Goal: Task Accomplishment & Management: Manage account settings

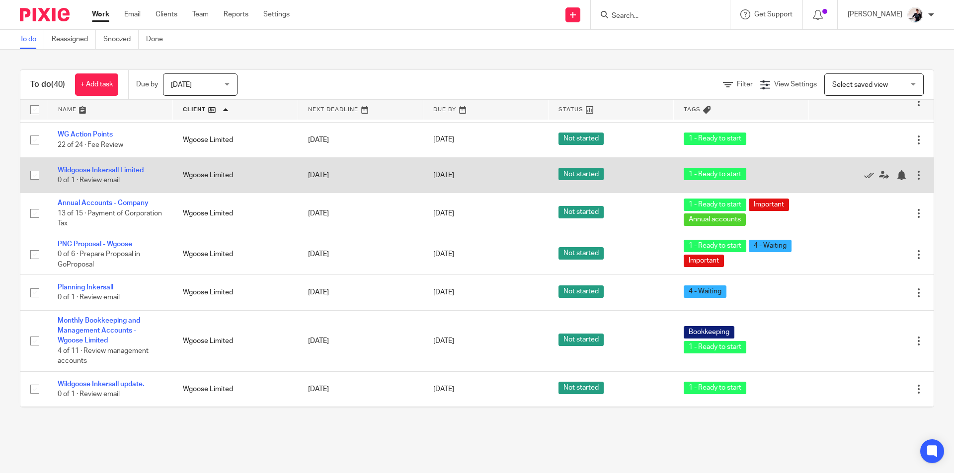
scroll to position [1380, 0]
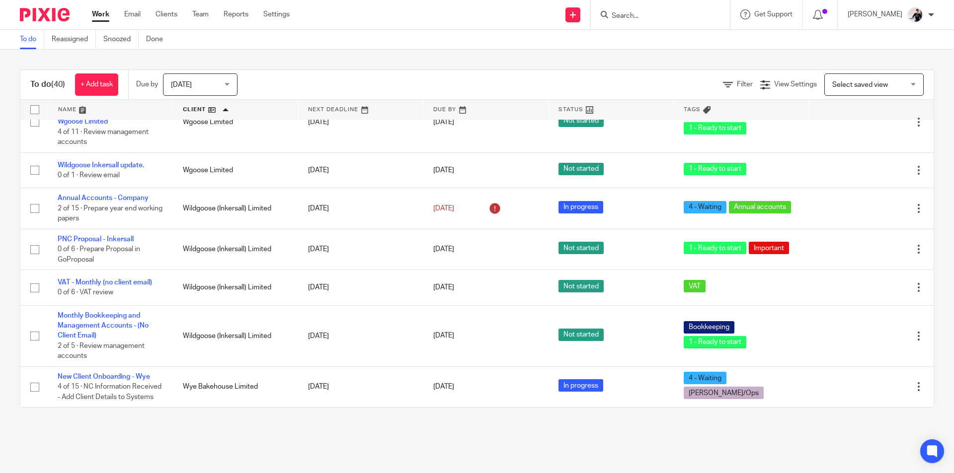
click at [649, 15] on input "Search" at bounding box center [654, 16] width 89 height 9
type input "trainin"
click at [655, 35] on link at bounding box center [683, 46] width 150 height 31
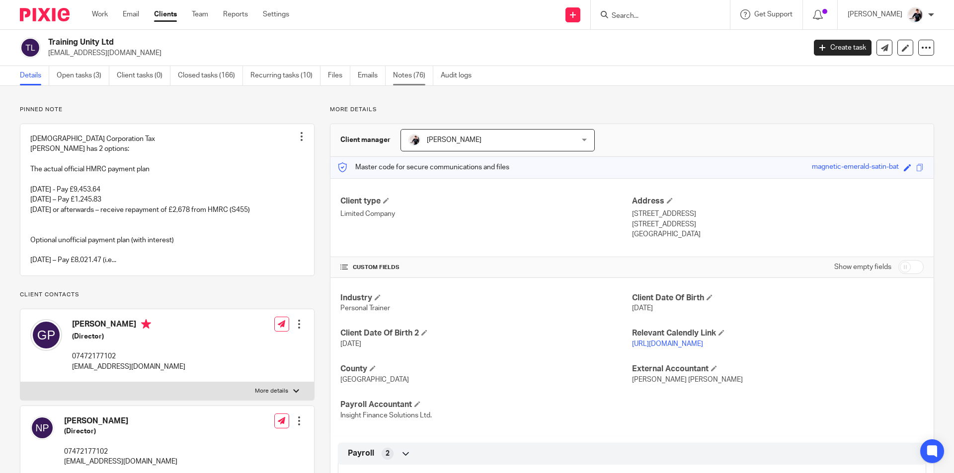
click at [411, 74] on link "Notes (76)" at bounding box center [413, 75] width 40 height 19
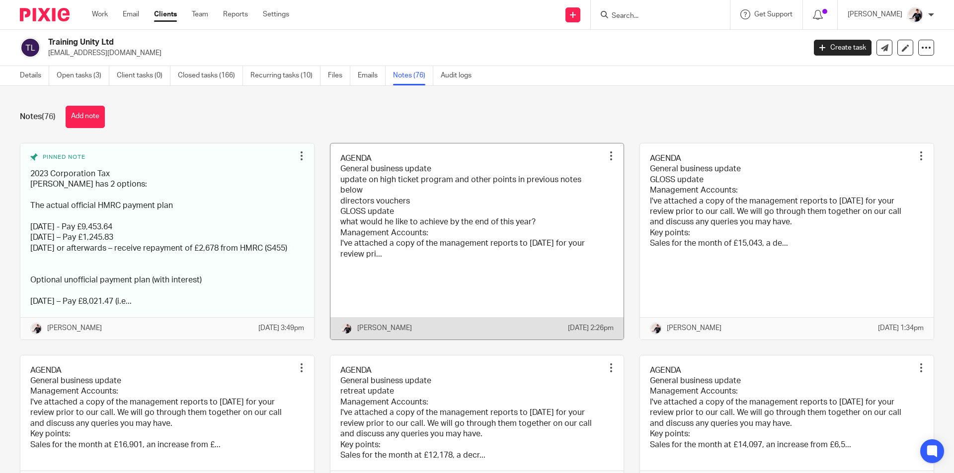
click at [406, 189] on link at bounding box center [477, 242] width 294 height 196
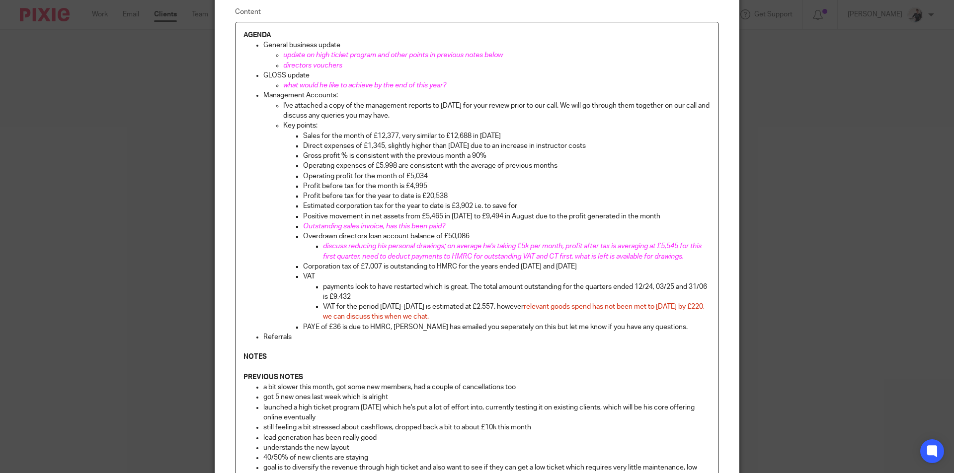
scroll to position [81, 0]
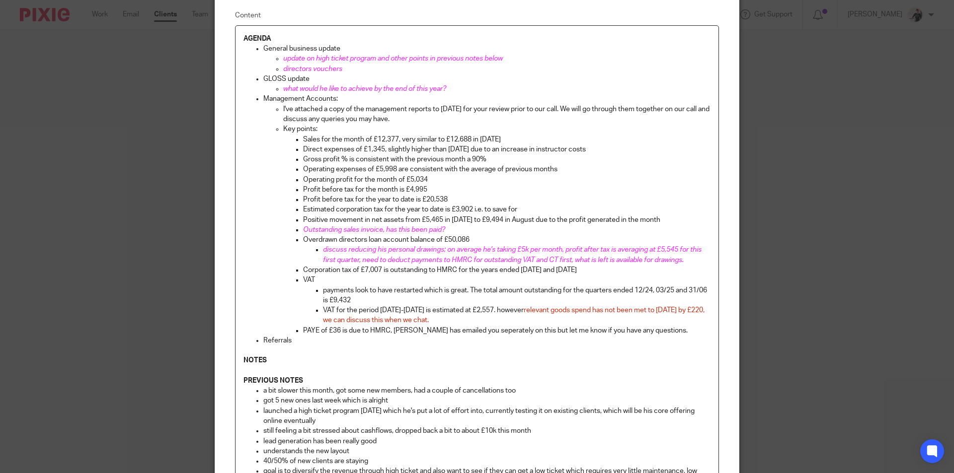
click at [297, 346] on p at bounding box center [476, 351] width 467 height 10
click at [287, 338] on p "Referrals" at bounding box center [486, 341] width 447 height 10
click at [659, 326] on p "PAYE of £36 is due to HMRC, Vicki has emailed you seperately on this but let me…" at bounding box center [506, 331] width 407 height 10
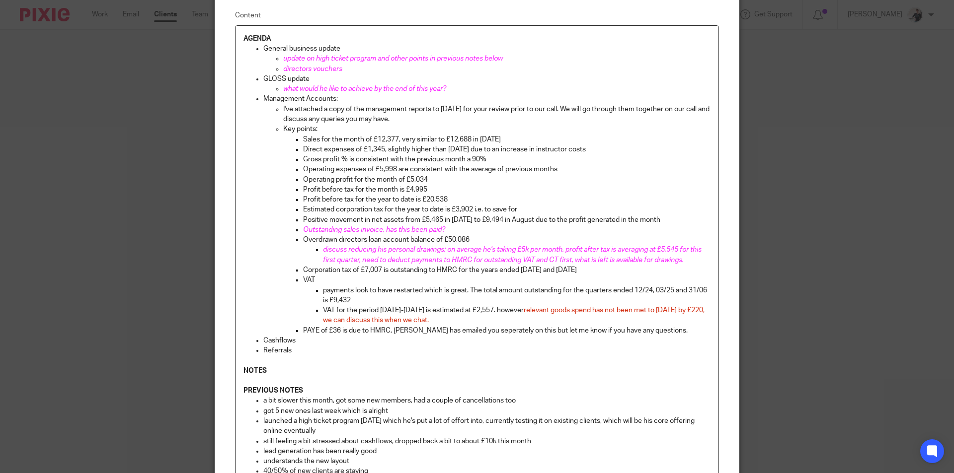
scroll to position [240, 0]
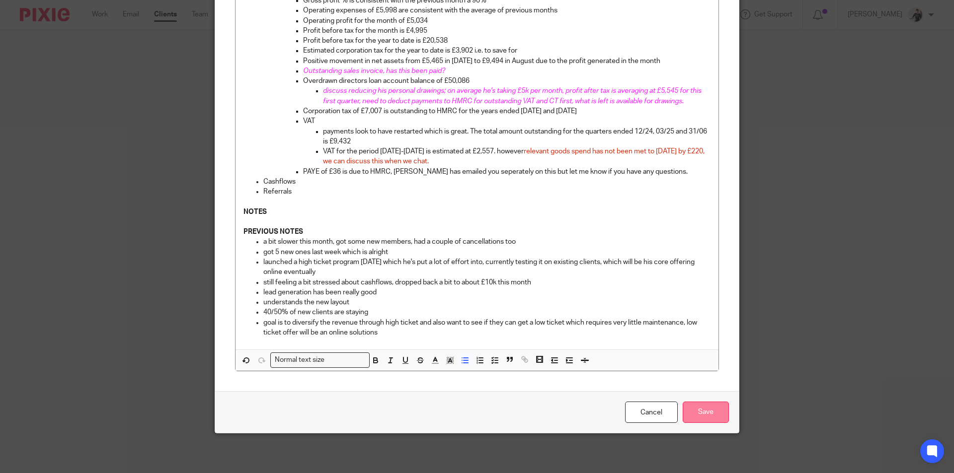
click at [700, 418] on input "Save" at bounding box center [705, 412] width 46 height 21
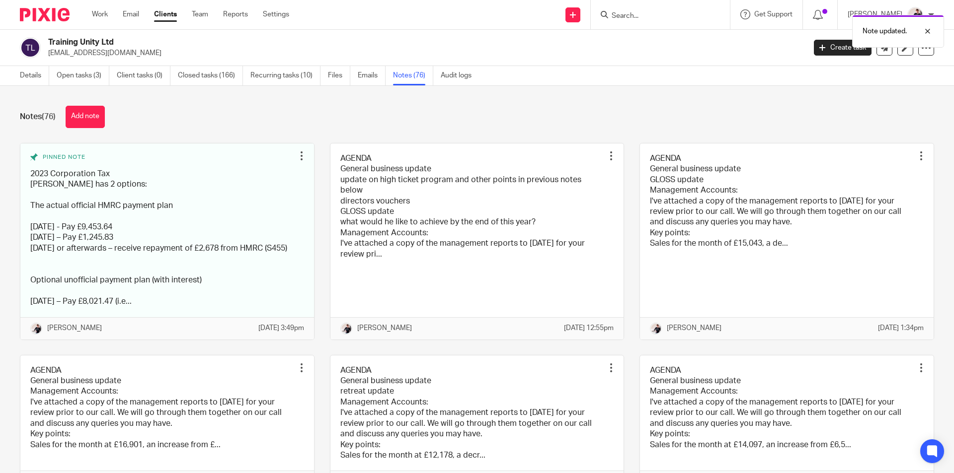
click at [648, 8] on form at bounding box center [663, 14] width 106 height 12
click at [643, 23] on div "Note updated." at bounding box center [710, 29] width 467 height 38
click at [643, 12] on div "Note updated." at bounding box center [710, 29] width 467 height 38
click at [643, 19] on div "Note updated." at bounding box center [710, 29] width 467 height 38
click at [928, 31] on div at bounding box center [919, 31] width 27 height 12
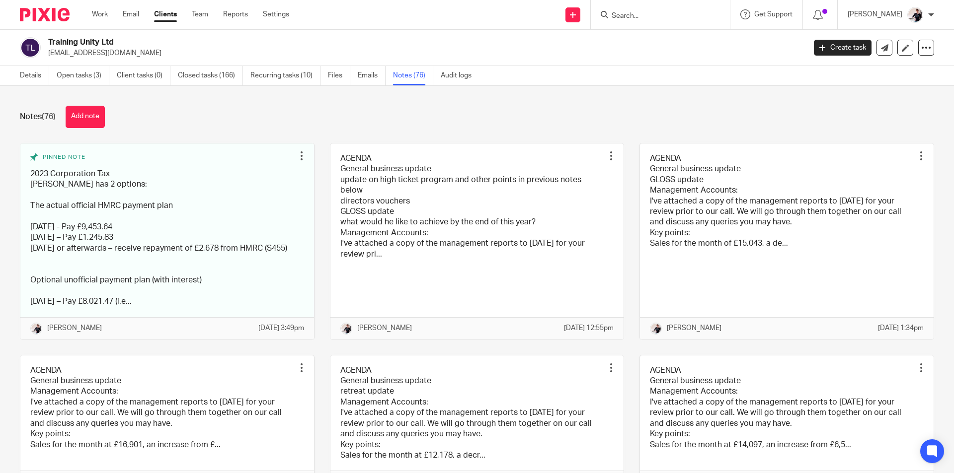
click at [632, 12] on input "Search" at bounding box center [654, 16] width 89 height 9
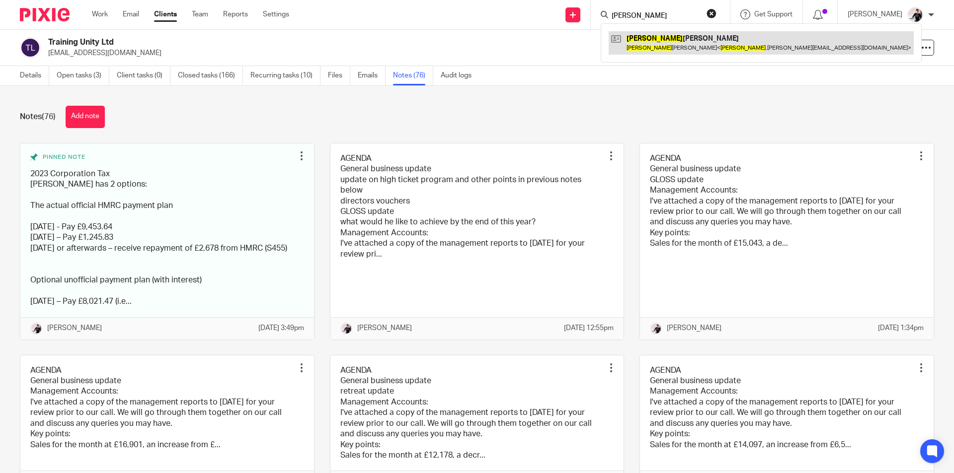
type input "sophie"
click at [675, 39] on link at bounding box center [760, 42] width 305 height 23
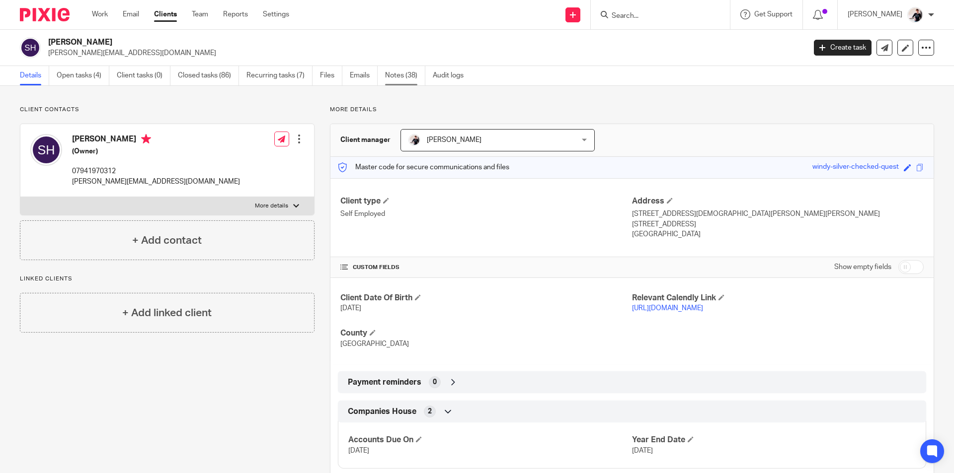
click at [410, 72] on link "Notes (38)" at bounding box center [405, 75] width 40 height 19
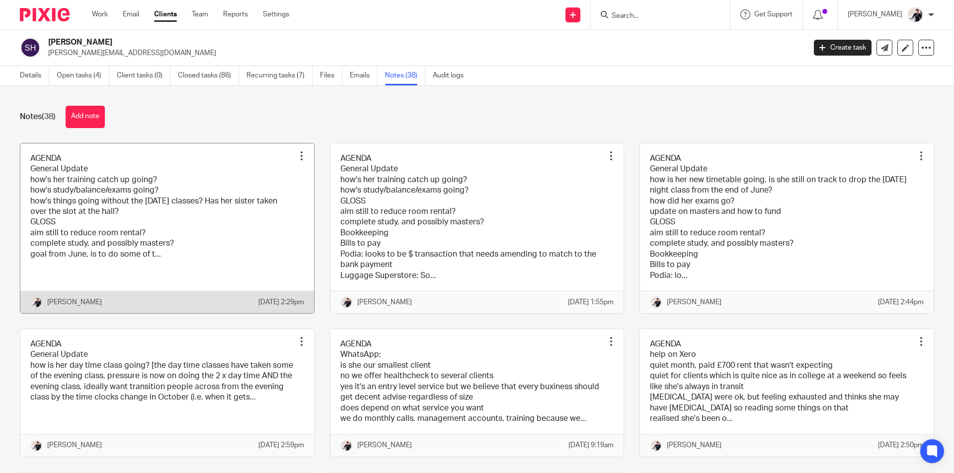
click at [125, 220] on link at bounding box center [167, 229] width 294 height 170
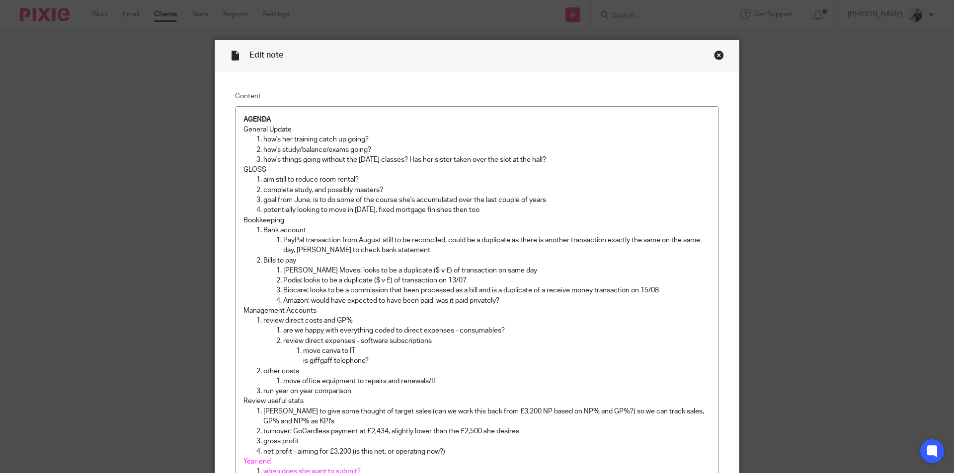
click at [563, 159] on p "how's things going without the Monday classes? Has her sister taken over the sl…" at bounding box center [486, 160] width 447 height 10
click at [482, 214] on p "potentially looking to move in 2027, fixed mortgage finishes then too" at bounding box center [486, 210] width 447 height 10
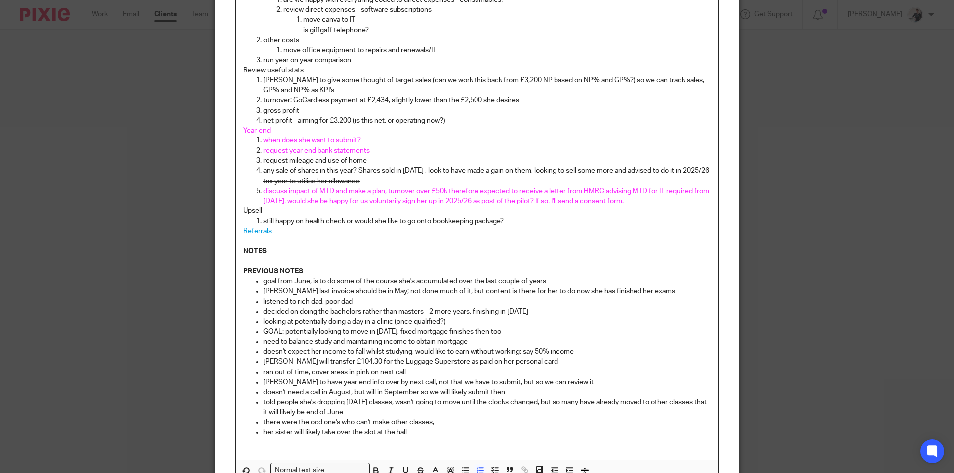
scroll to position [451, 0]
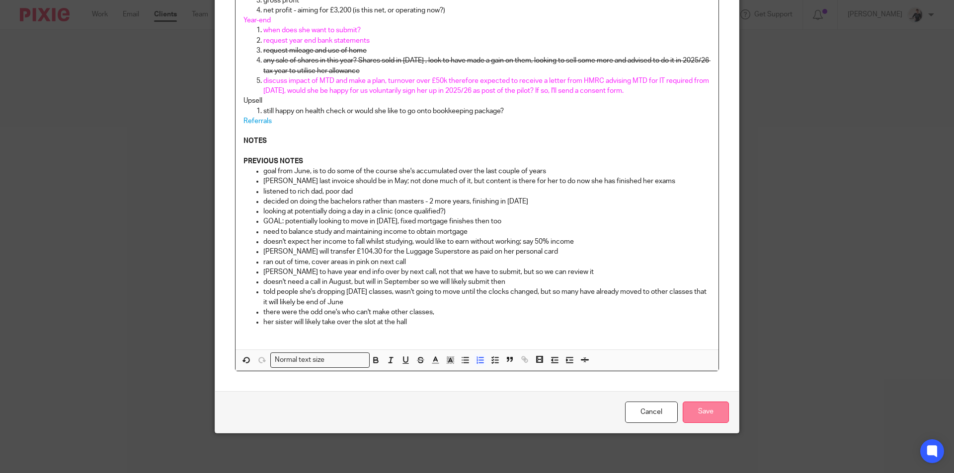
click at [706, 415] on input "Save" at bounding box center [705, 412] width 46 height 21
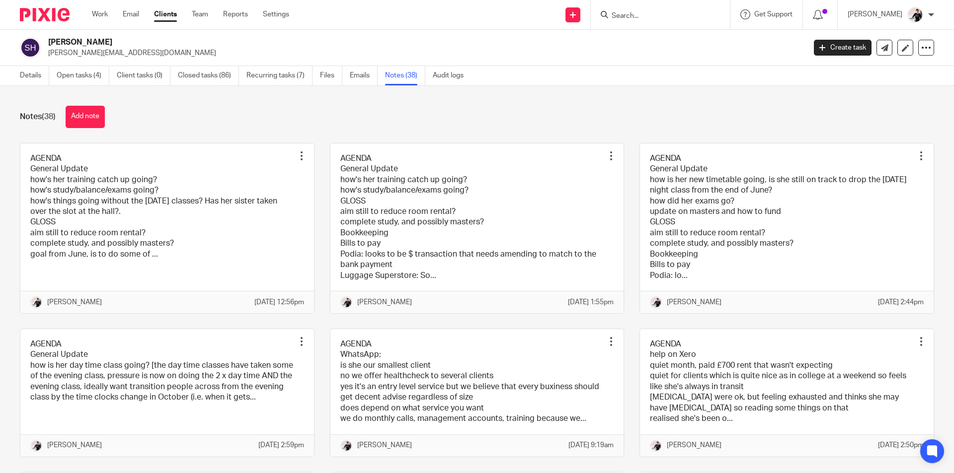
click at [634, 20] on input "Search" at bounding box center [654, 16] width 89 height 9
type input "training"
click at [675, 49] on link at bounding box center [685, 46] width 154 height 31
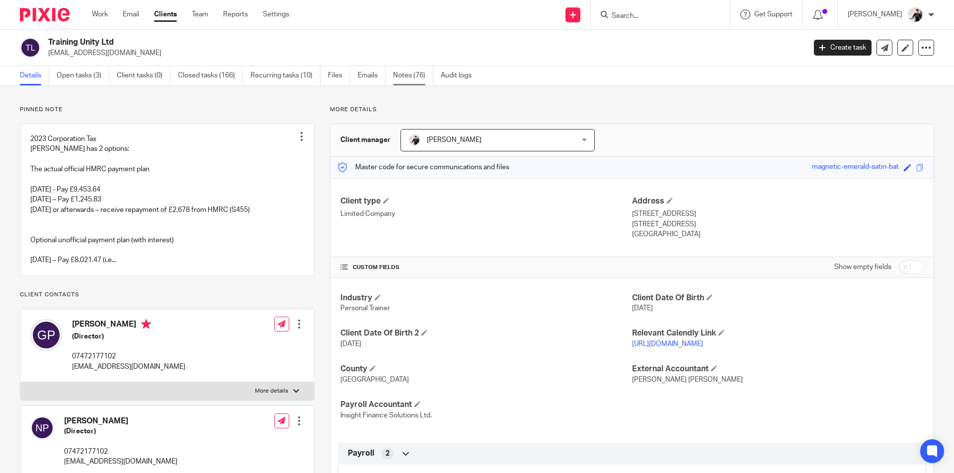
click at [401, 81] on link "Notes (76)" at bounding box center [413, 75] width 40 height 19
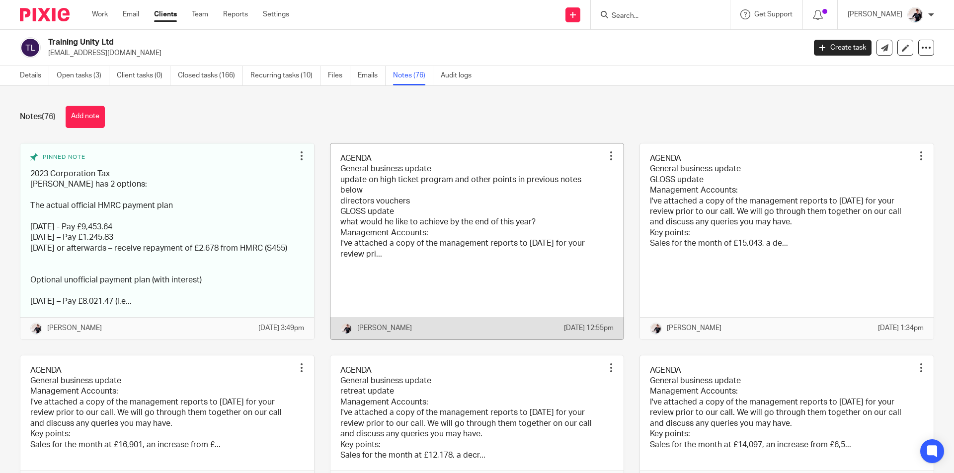
click at [450, 212] on link at bounding box center [477, 242] width 294 height 196
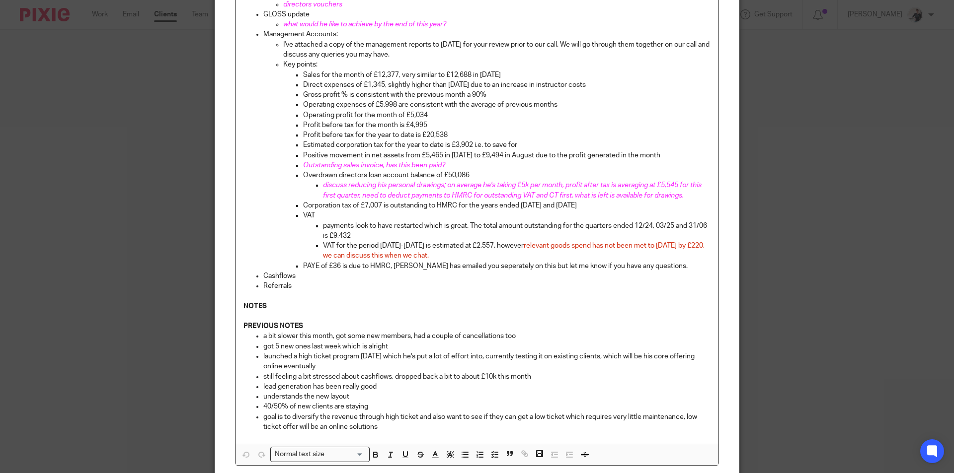
scroll to position [240, 0]
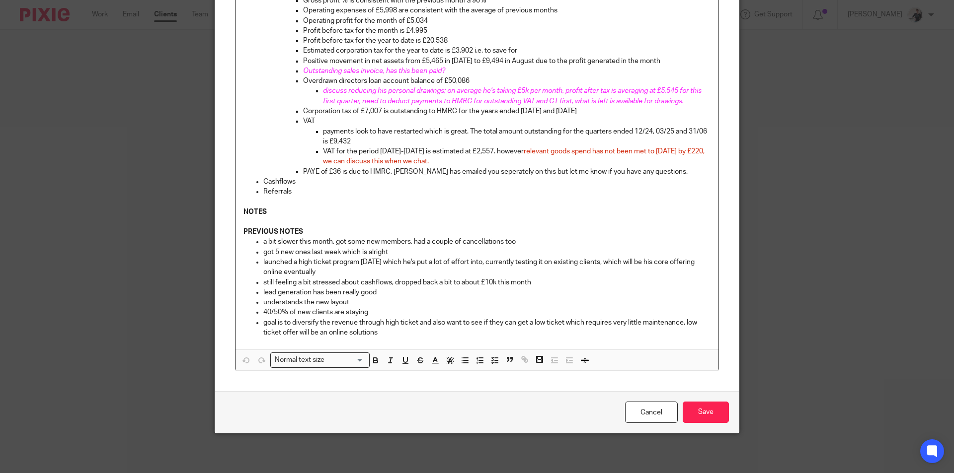
click at [300, 206] on p at bounding box center [476, 202] width 467 height 10
click at [305, 212] on p "NOTES" at bounding box center [476, 212] width 467 height 10
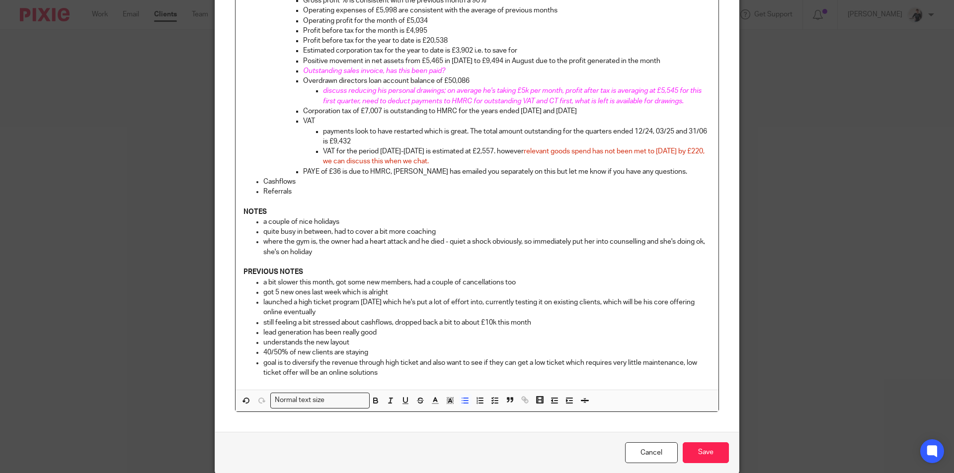
click at [690, 151] on span "relevant goods spend has not been met to 31 AUgust 2025 by £220, we can discuss…" at bounding box center [514, 156] width 383 height 17
click at [332, 254] on p "where the gym is, the owner had a heart attack and he died - quiet a shock obvi…" at bounding box center [486, 247] width 447 height 20
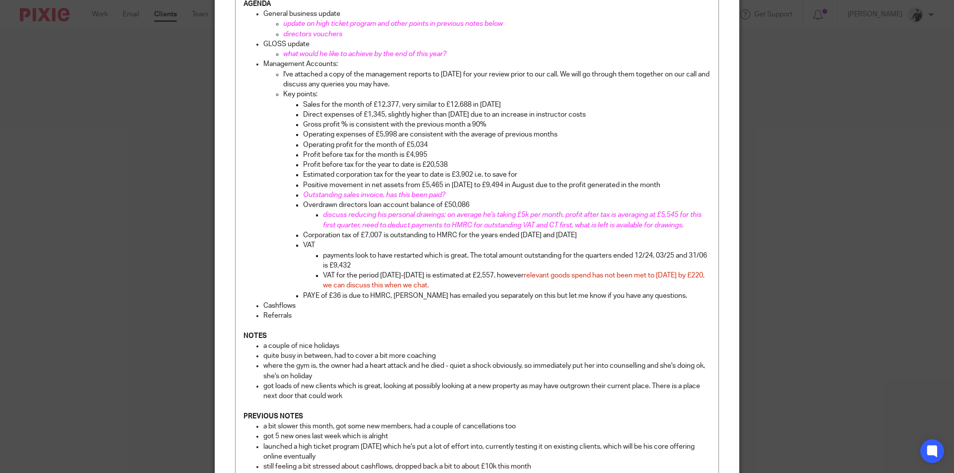
scroll to position [91, 0]
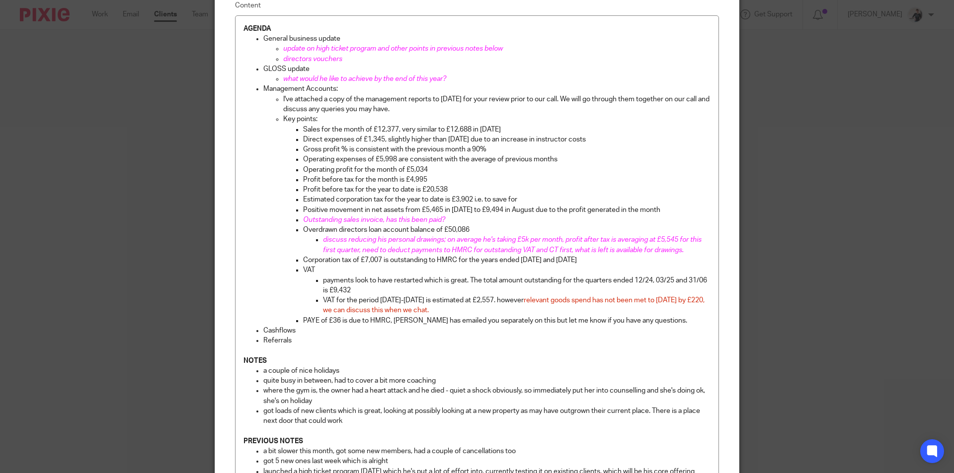
click at [344, 427] on p at bounding box center [476, 432] width 467 height 10
click at [347, 420] on p "got loads of new clients which is great, looking at possibly looking at a new p…" at bounding box center [486, 416] width 447 height 20
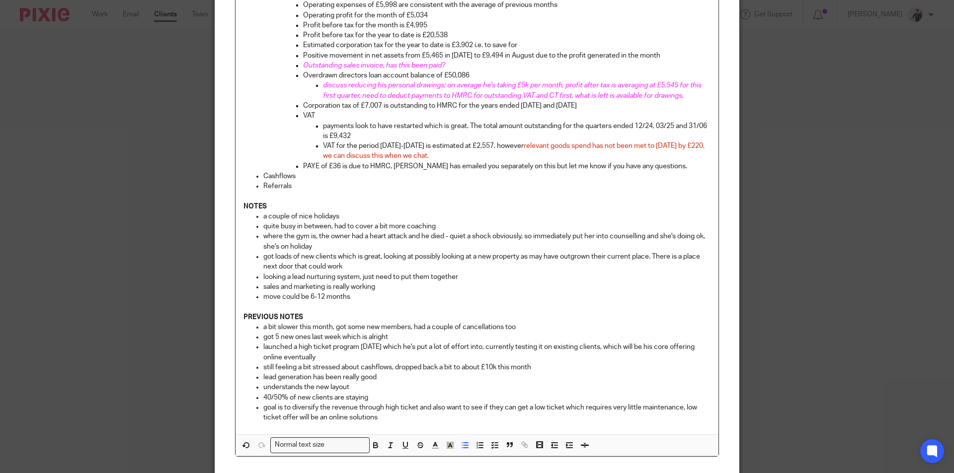
scroll to position [248, 0]
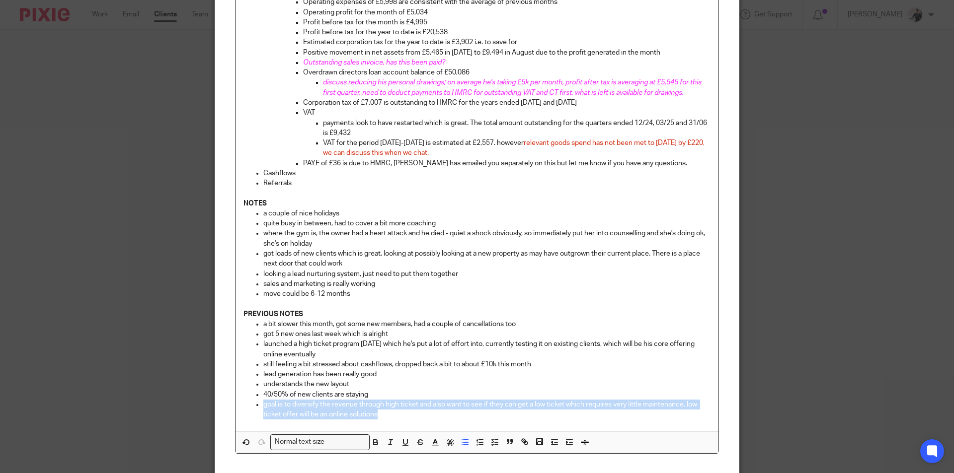
copy p "goal is to diversify the revenue through high ticket and also want to see if th…"
drag, startPoint x: 378, startPoint y: 417, endPoint x: 258, endPoint y: 403, distance: 121.1
click at [258, 403] on ul "a bit slower this month, got some new members, had a couple of cancellations to…" at bounding box center [476, 369] width 467 height 101
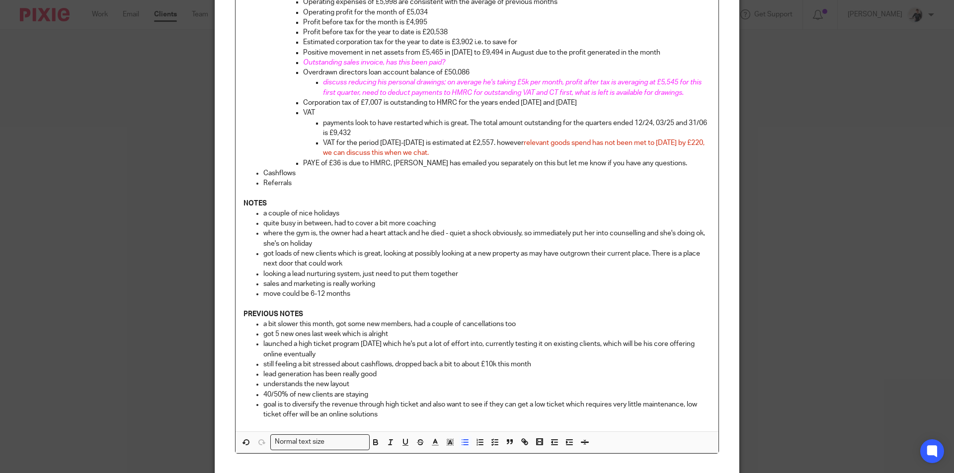
click at [360, 295] on p "move could be 6-12 months" at bounding box center [486, 294] width 447 height 10
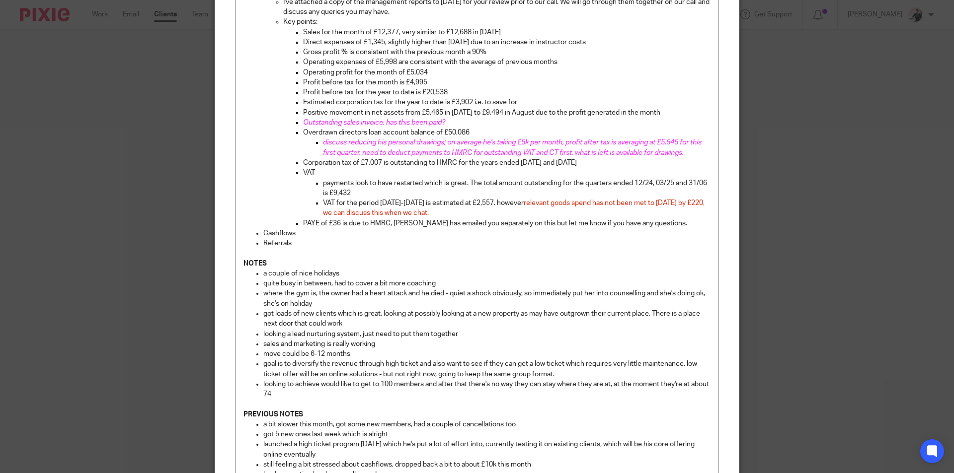
scroll to position [298, 0]
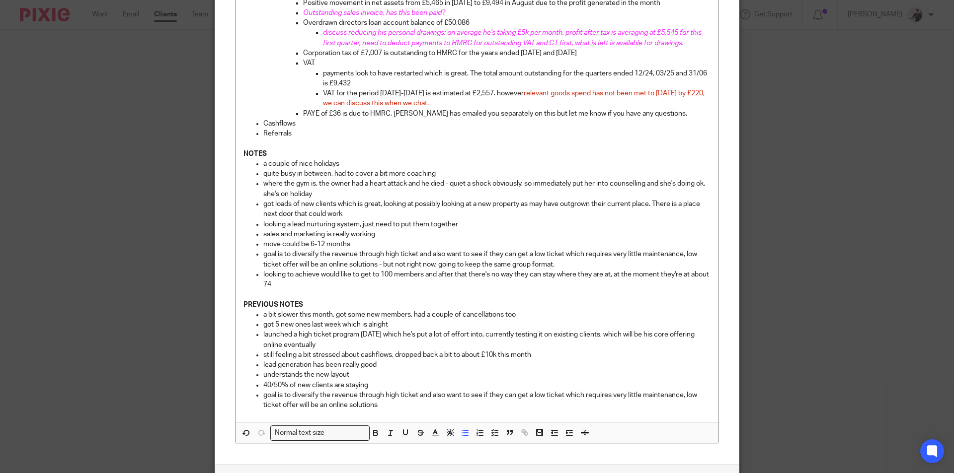
click at [317, 286] on p "looking to achieve would like to get to 100 members and after that there's no w…" at bounding box center [486, 280] width 447 height 20
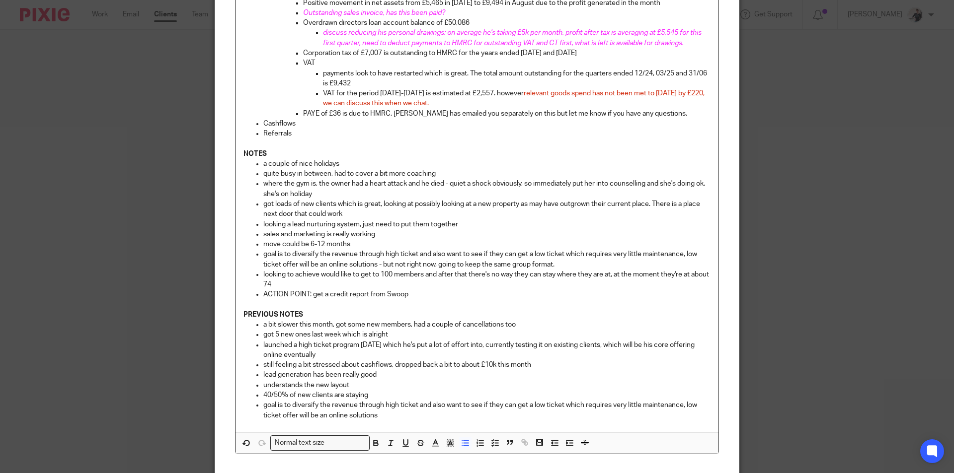
click at [423, 296] on p "ACTION POINT: get a credit report from Swoop" at bounding box center [486, 295] width 447 height 10
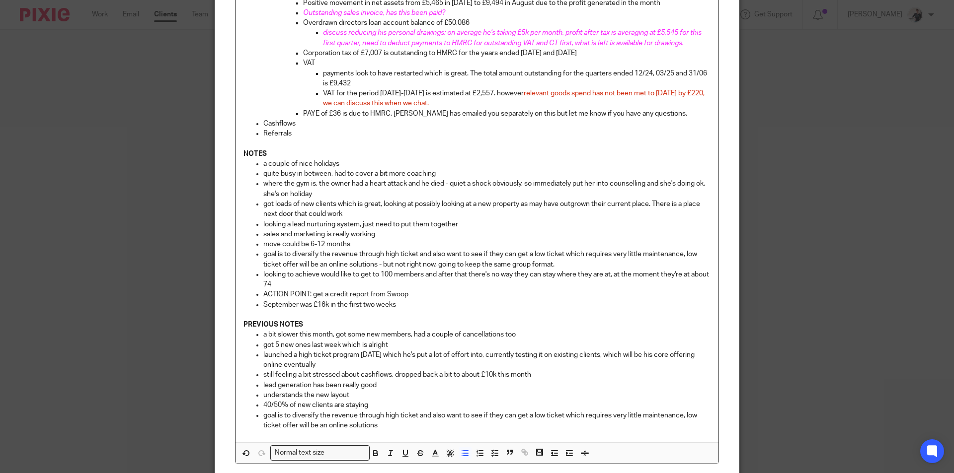
click at [413, 306] on p "September was £16k in the first two weeks" at bounding box center [486, 305] width 447 height 10
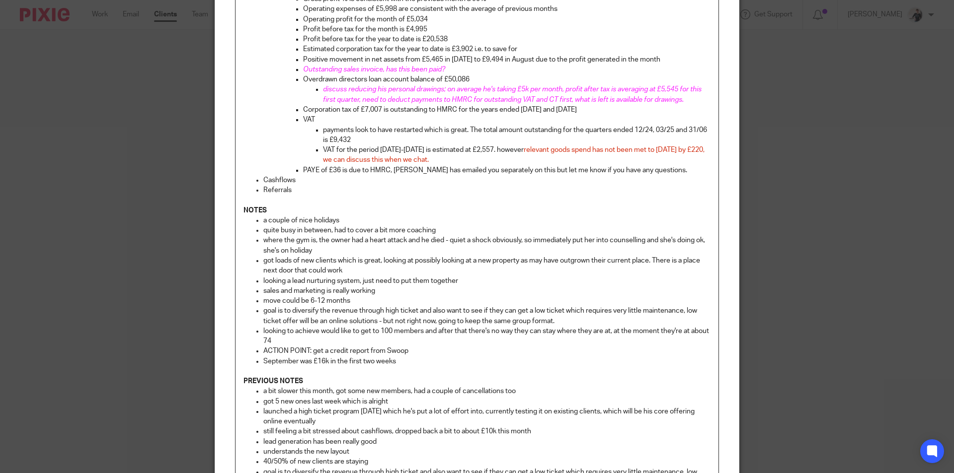
scroll to position [248, 0]
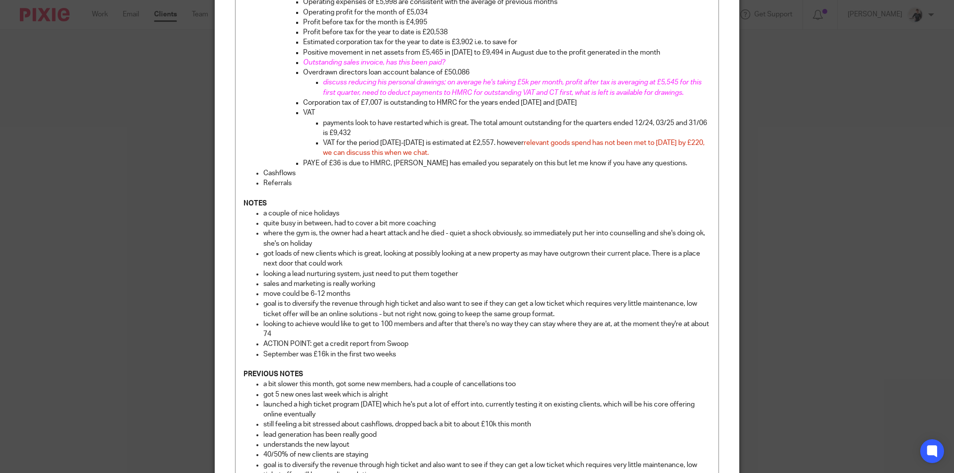
click at [408, 357] on p "September was £16k in the first two weeks" at bounding box center [486, 355] width 447 height 10
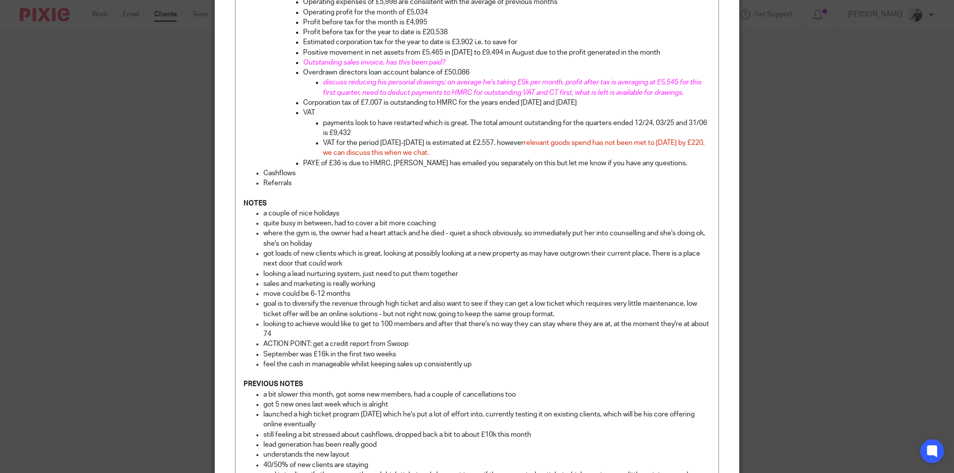
click at [497, 364] on p "feel the cash in manageable whilst keeping sales up consistently up" at bounding box center [486, 365] width 447 height 10
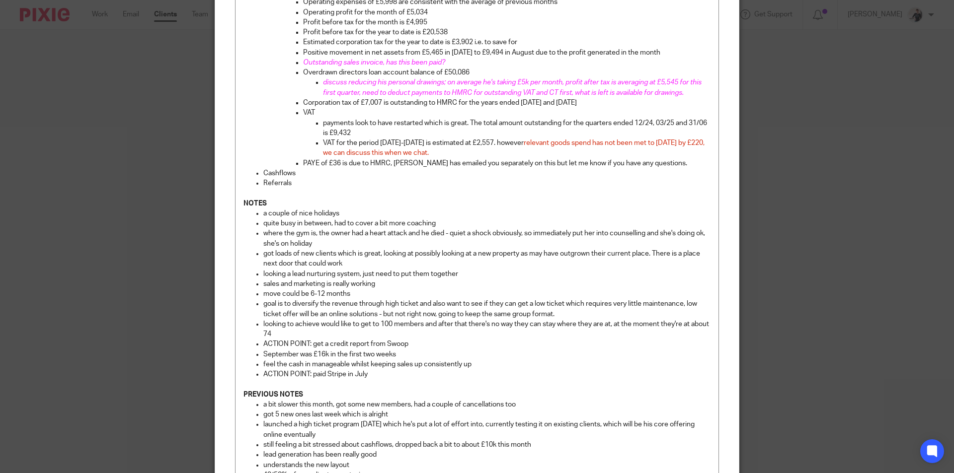
click at [384, 380] on p at bounding box center [476, 384] width 467 height 10
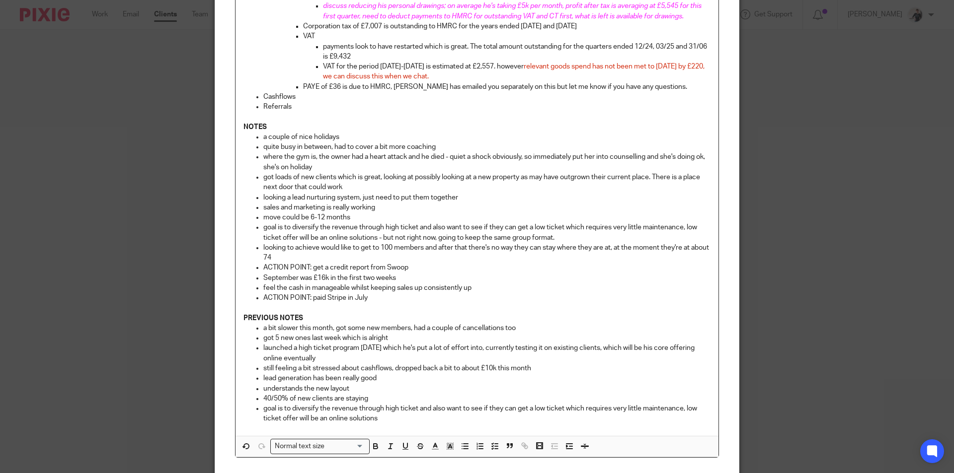
scroll to position [411, 0]
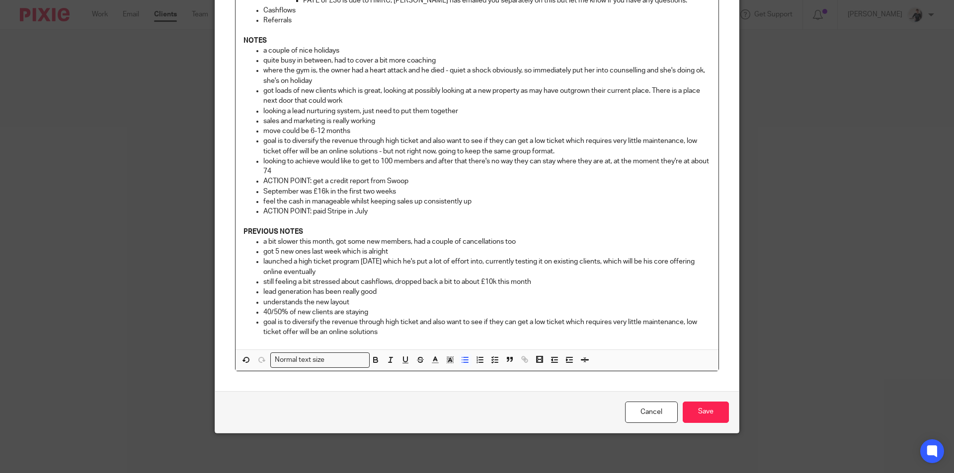
click at [381, 215] on p "ACTION POINT: paid Stripe in July" at bounding box center [486, 212] width 447 height 10
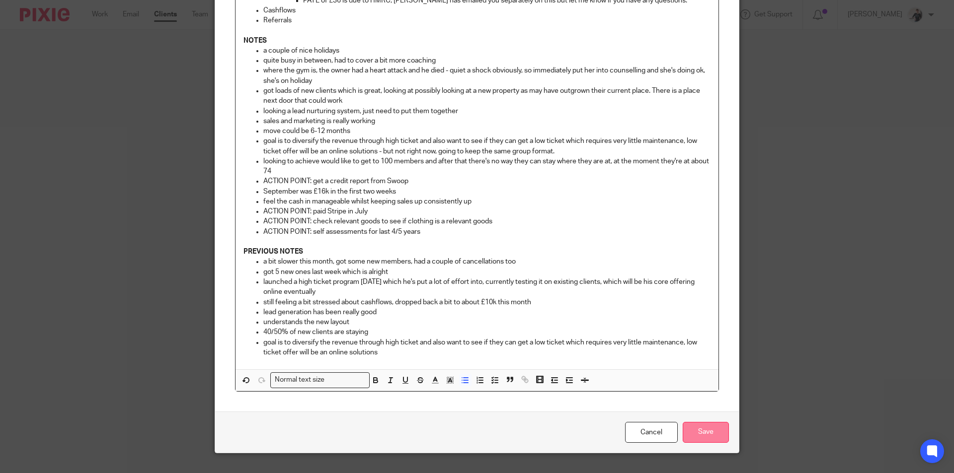
click at [691, 432] on input "Save" at bounding box center [705, 432] width 46 height 21
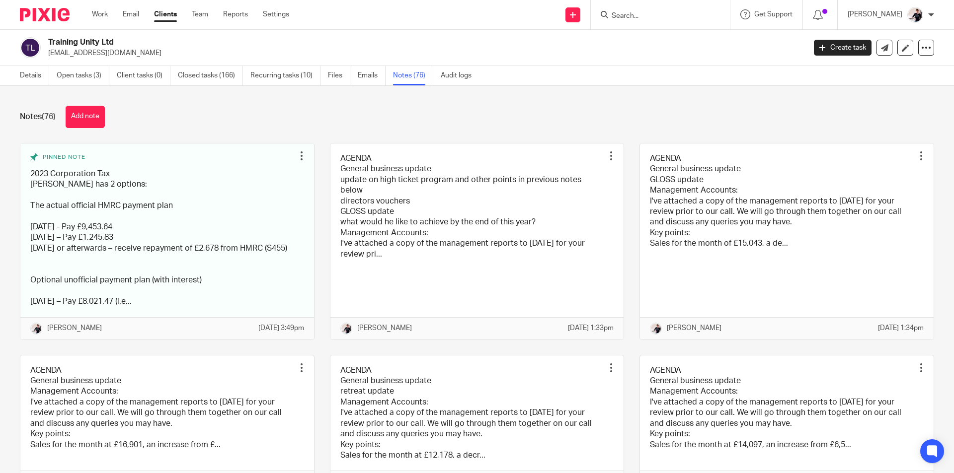
click at [537, 230] on link at bounding box center [477, 242] width 294 height 196
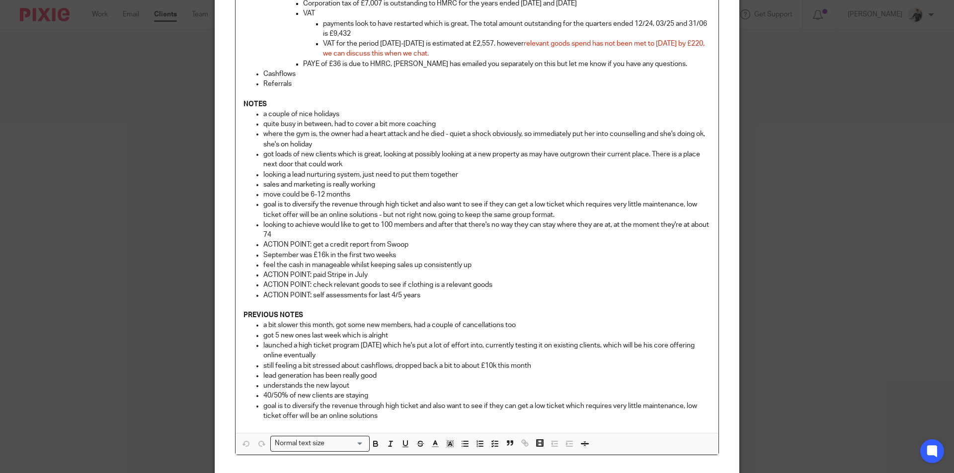
scroll to position [431, 0]
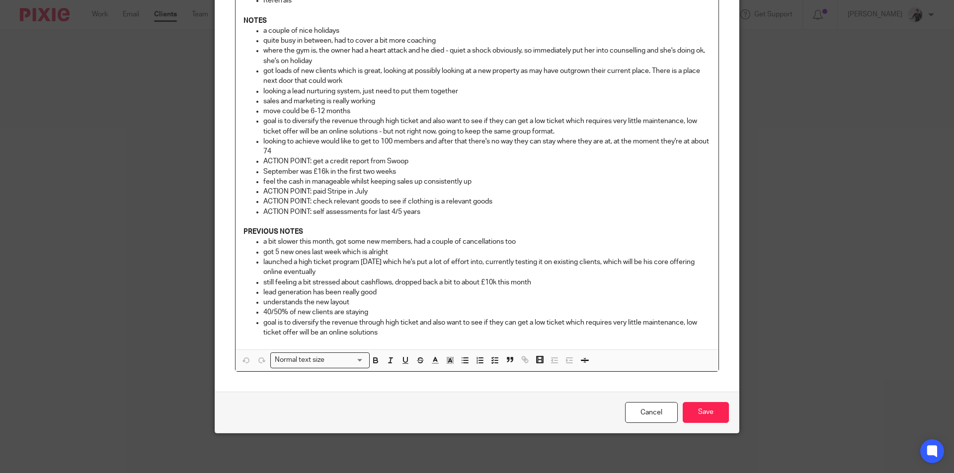
click at [439, 213] on p "ACTION POINT: self assessments for last 4/5 years" at bounding box center [486, 212] width 447 height 10
drag, startPoint x: 363, startPoint y: 214, endPoint x: 378, endPoint y: 223, distance: 17.8
click at [365, 214] on p "ACTION POINT: self assessments for last 4/5 years," at bounding box center [486, 212] width 447 height 10
click at [468, 213] on p "ACTION POINT: self assessments tax returns for last 4/5 years," at bounding box center [486, 212] width 447 height 10
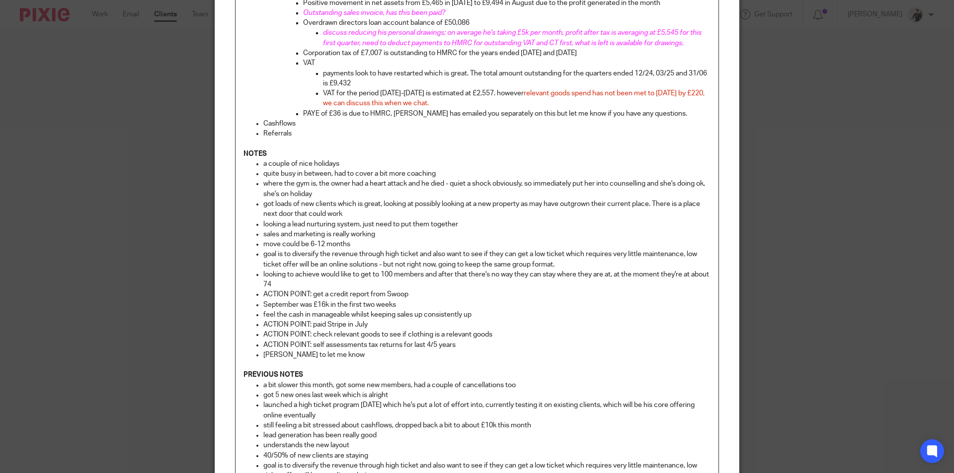
scroll to position [441, 0]
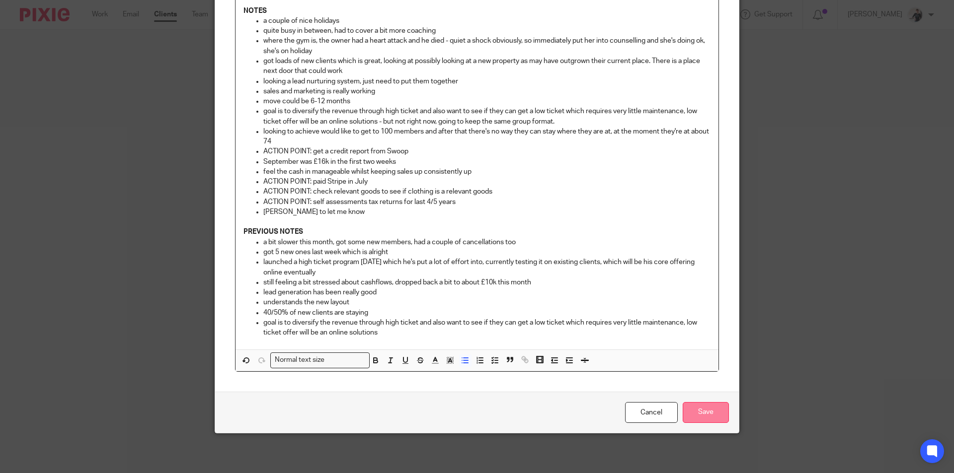
click at [699, 408] on input "Save" at bounding box center [705, 412] width 46 height 21
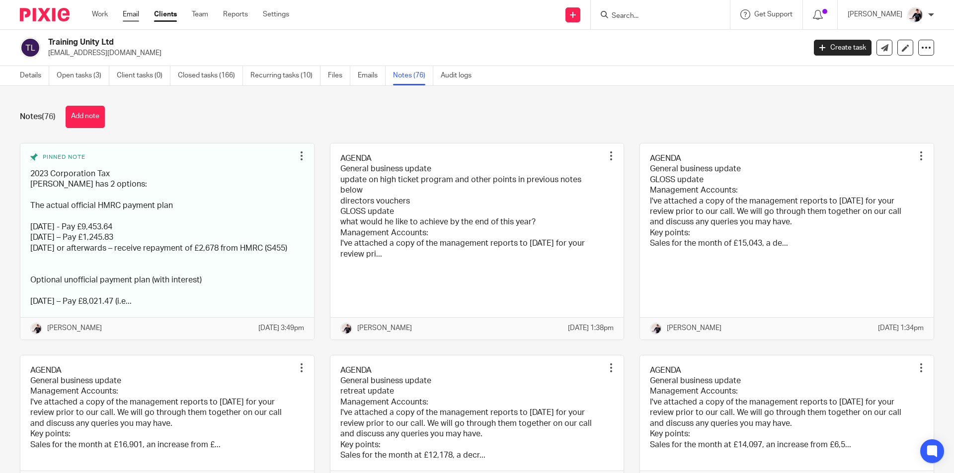
click at [132, 14] on link "Email" at bounding box center [131, 14] width 16 height 10
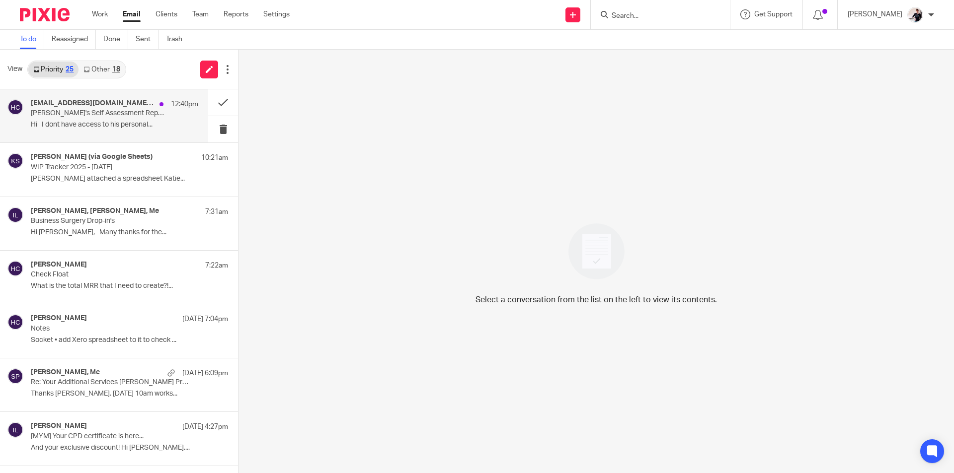
click at [112, 123] on p "Hi I dont have access to his personal..." at bounding box center [114, 125] width 167 height 8
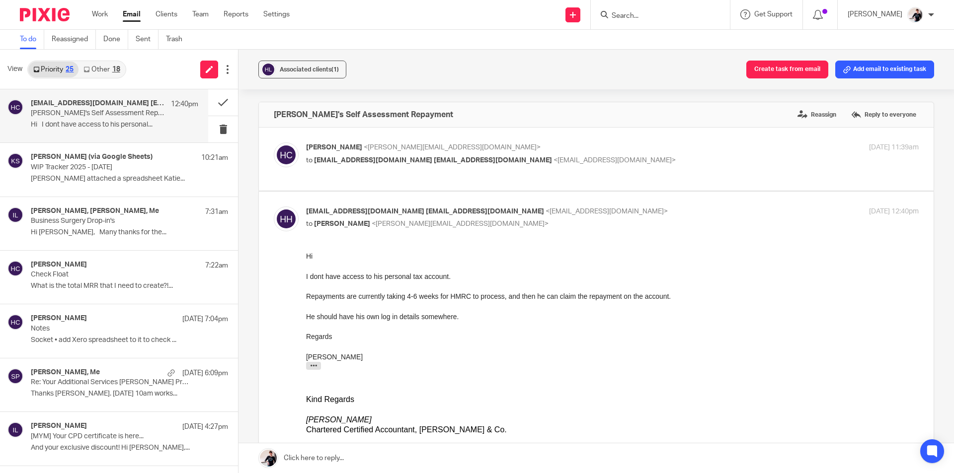
click at [113, 64] on link "Other 18" at bounding box center [101, 70] width 46 height 16
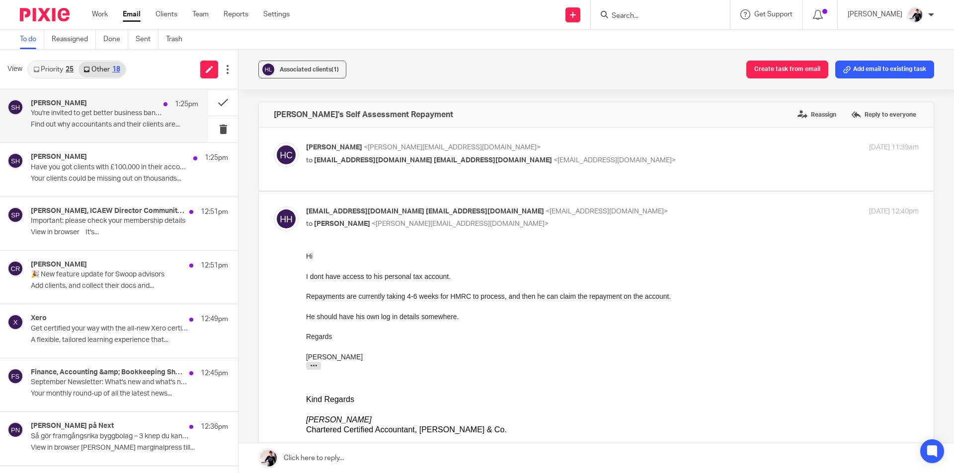
click at [139, 118] on p "You're invited to get better business banking" at bounding box center [98, 113] width 134 height 8
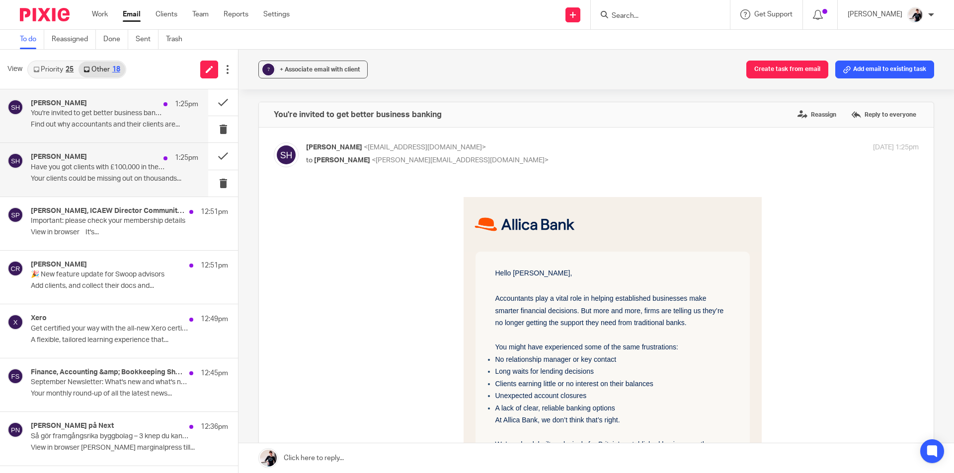
click at [115, 176] on p "Your clients could be missing out on thousands..." at bounding box center [114, 179] width 167 height 8
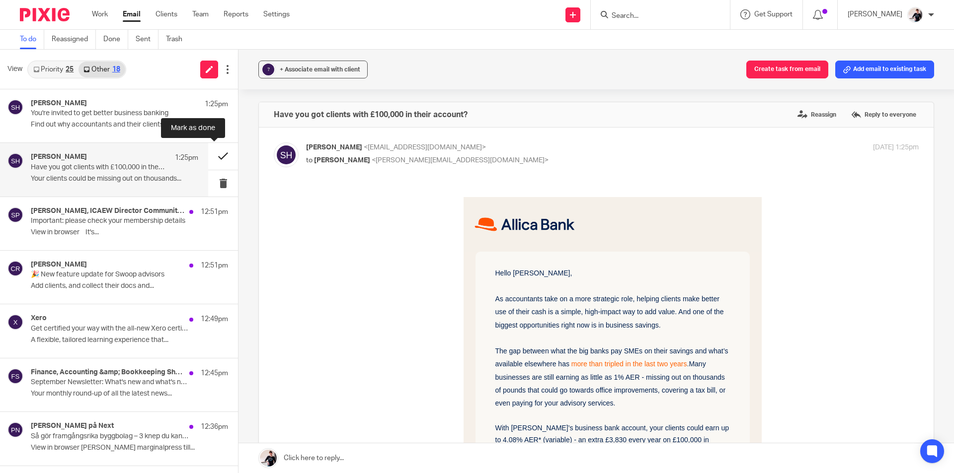
click at [208, 154] on button at bounding box center [223, 156] width 30 height 26
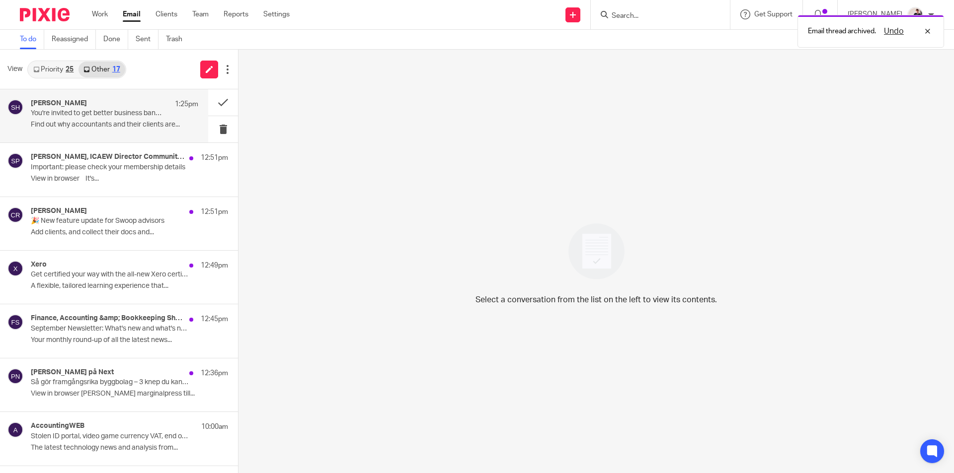
click at [102, 111] on p "You're invited to get better business banking" at bounding box center [98, 113] width 134 height 8
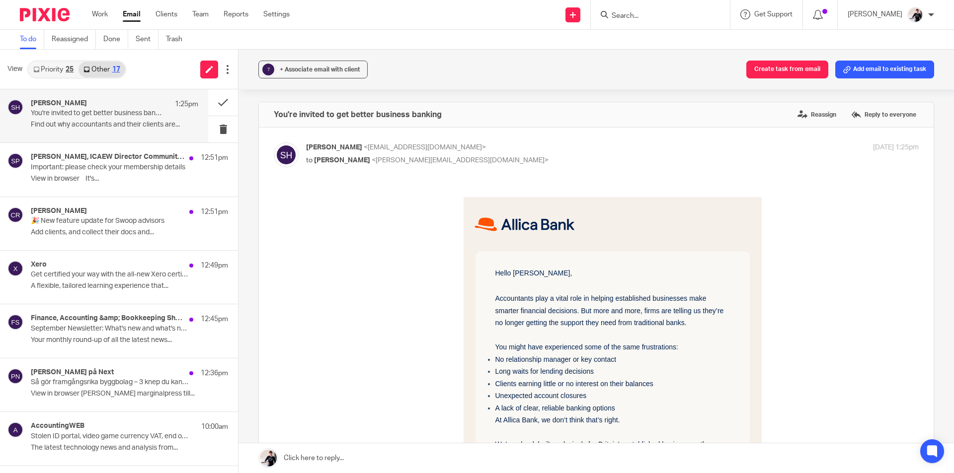
scroll to position [199, 0]
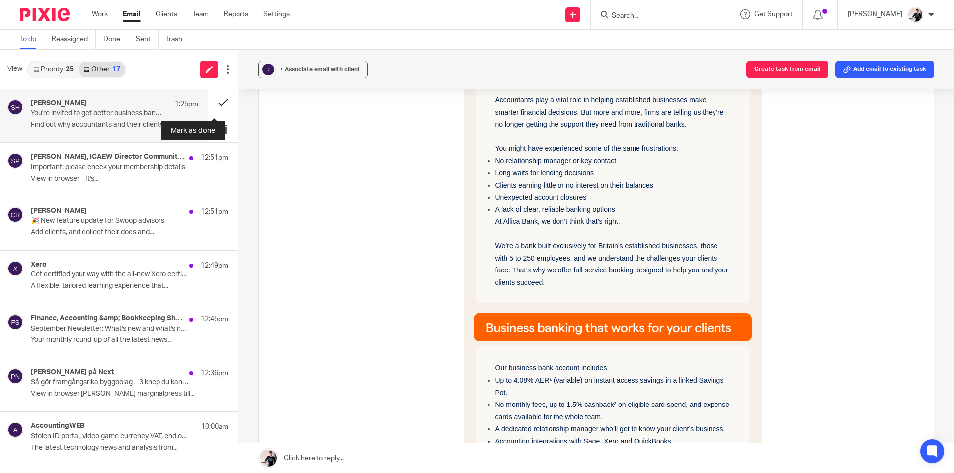
click at [212, 105] on button at bounding box center [223, 102] width 30 height 26
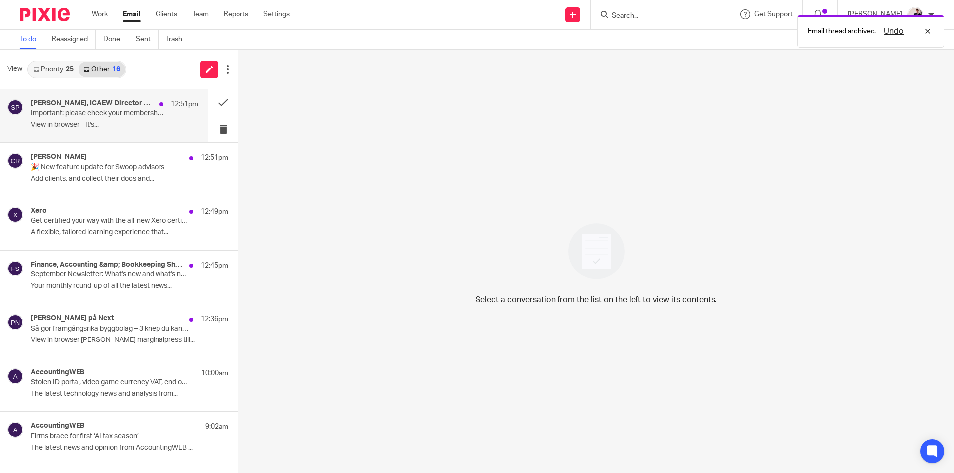
click at [131, 125] on p "View in browser It's..." at bounding box center [114, 125] width 167 height 8
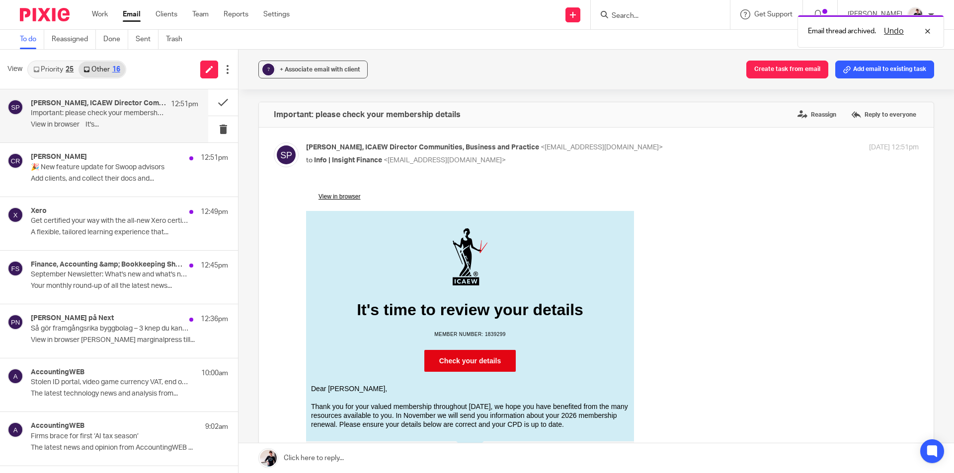
scroll to position [0, 0]
click at [129, 170] on p "🎉 New feature update for Swoop advisors" at bounding box center [98, 167] width 134 height 8
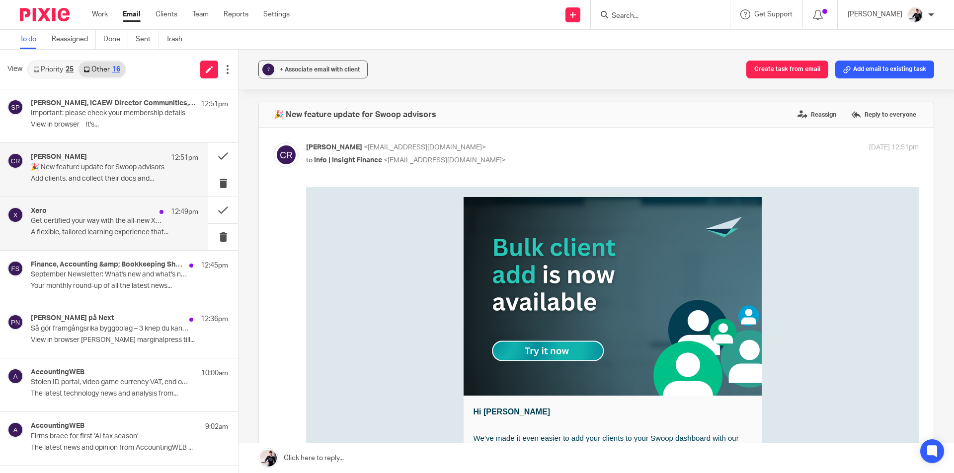
click at [154, 213] on div "12:49pm" at bounding box center [176, 212] width 44 height 10
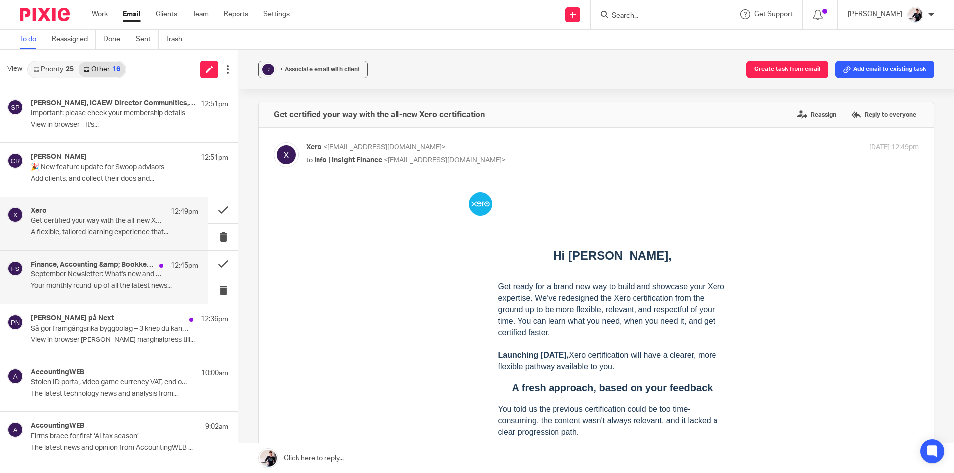
click at [115, 283] on p "Your monthly round-up of all the latest news..." at bounding box center [114, 286] width 167 height 8
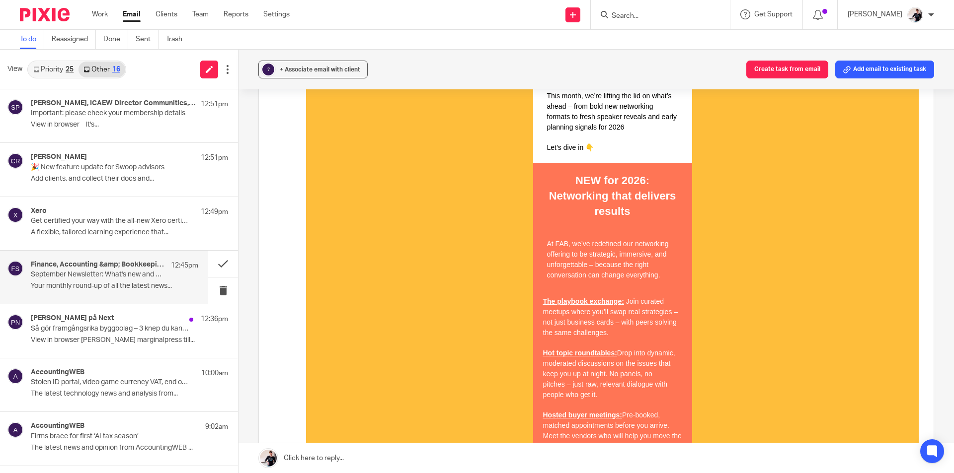
scroll to position [497, 0]
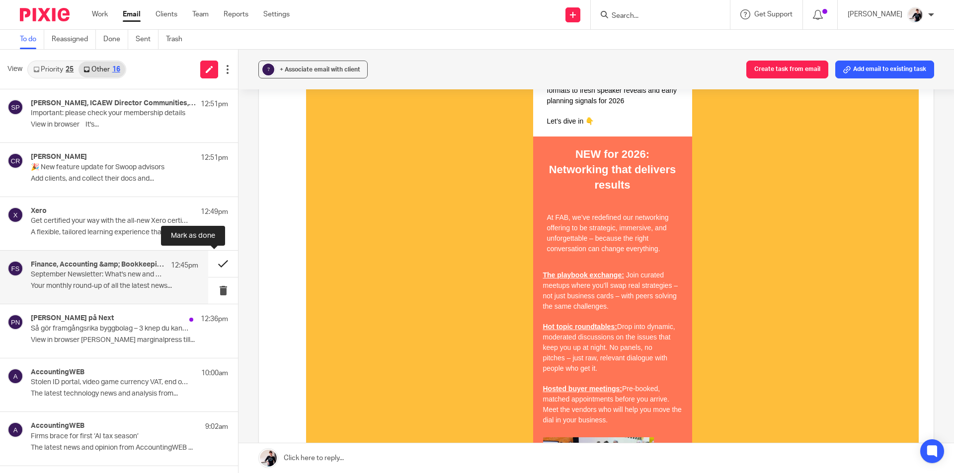
click at [215, 265] on button at bounding box center [223, 264] width 30 height 26
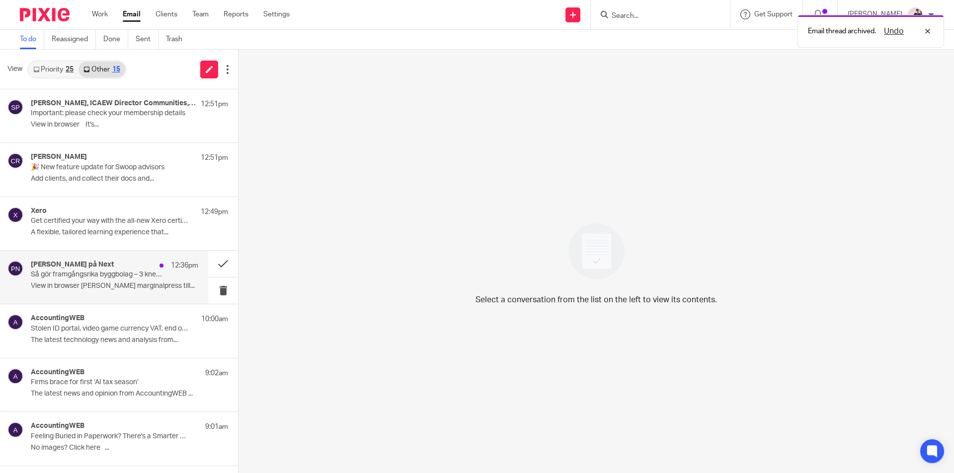
click at [63, 267] on h4 "Pierre på Next" at bounding box center [72, 265] width 83 height 8
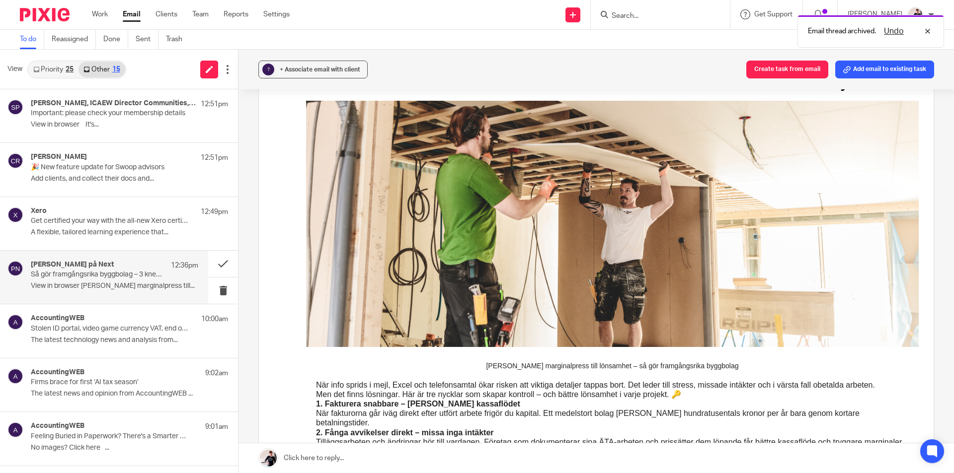
scroll to position [248, 0]
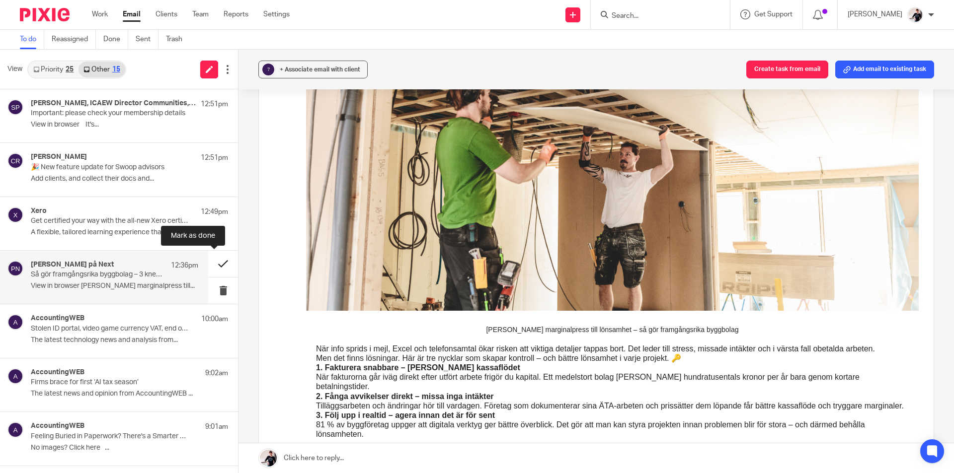
click at [222, 265] on button at bounding box center [223, 264] width 30 height 26
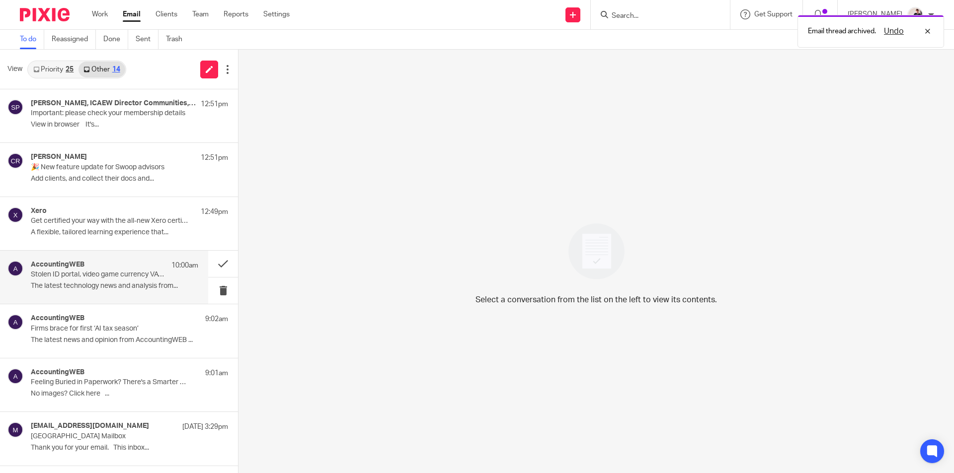
click at [109, 277] on p "Stolen ID portal, video game currency VAT, end of monthly pay day?" at bounding box center [98, 275] width 134 height 8
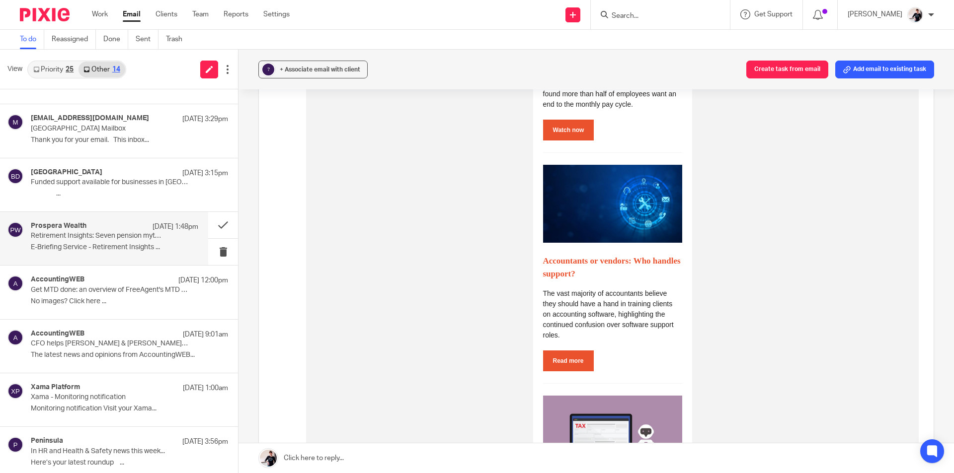
scroll to position [370, 0]
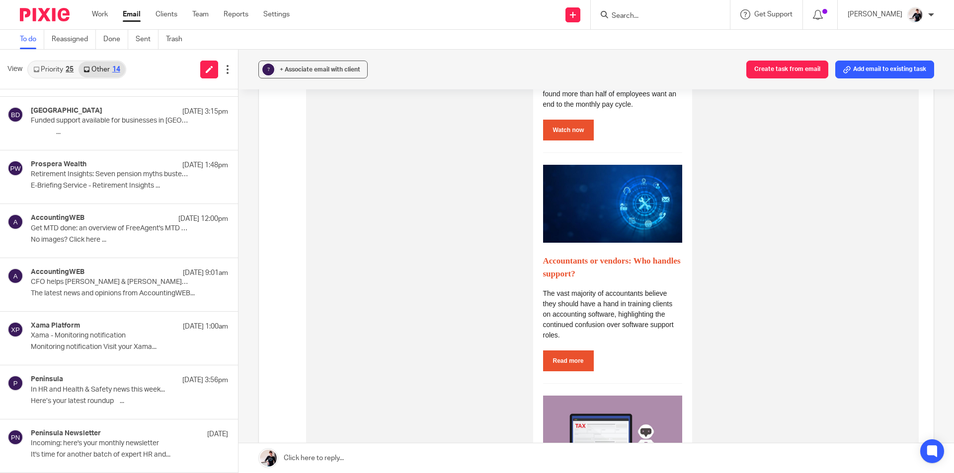
click at [53, 69] on link "Priority 25" at bounding box center [53, 70] width 50 height 16
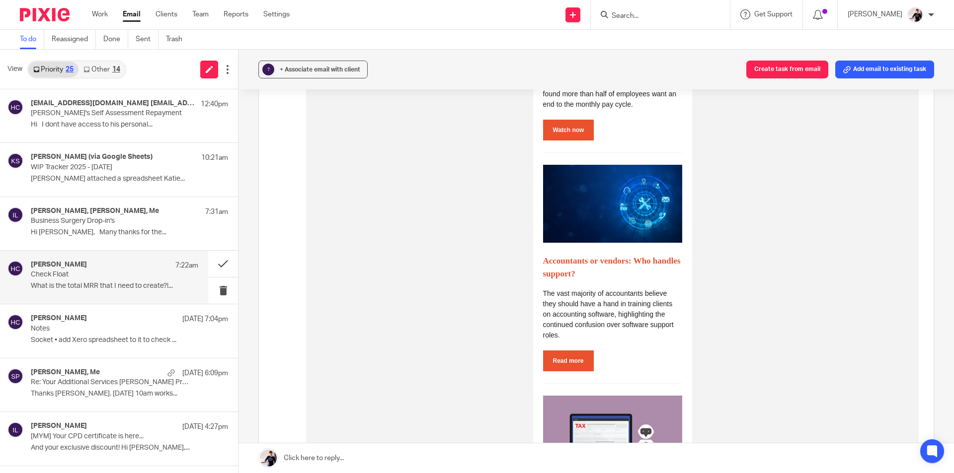
click at [68, 287] on p "What is the total MRR that I need to create?!..." at bounding box center [114, 286] width 167 height 8
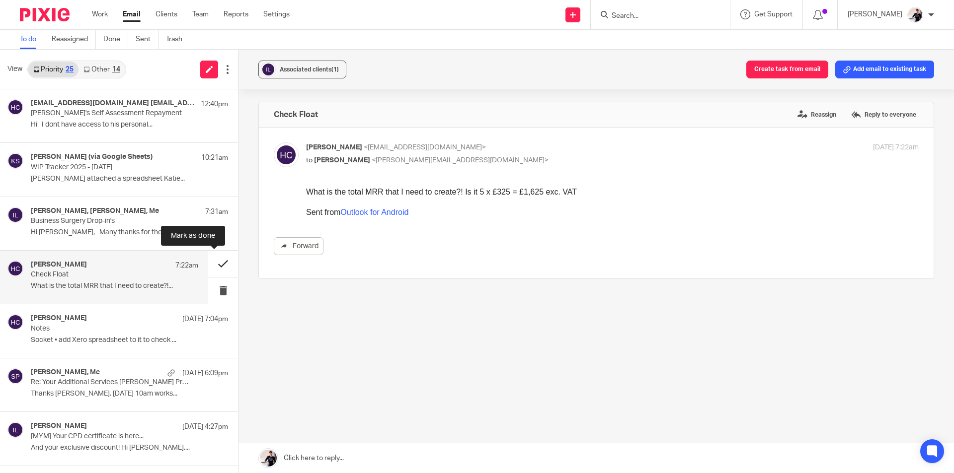
click at [208, 265] on button at bounding box center [223, 264] width 30 height 26
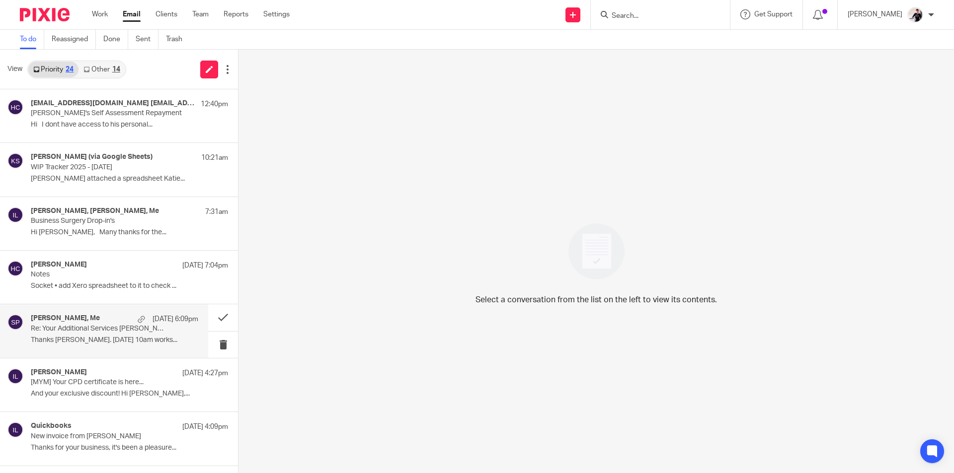
click at [121, 346] on div "Sharon Porter, Me 17 Sep 6:09pm Re: Your Additional Services Sharon Porter's Pr…" at bounding box center [114, 330] width 167 height 33
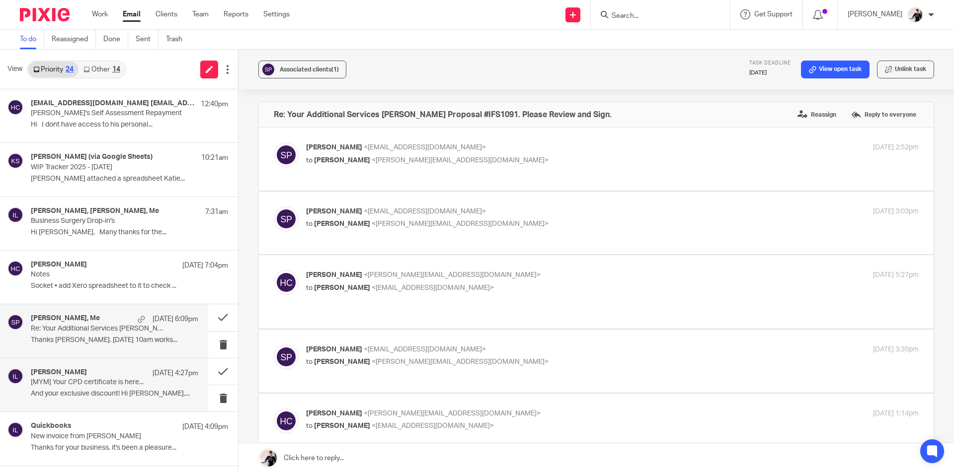
click at [117, 382] on p "[MYM] Your CPD certificate is here..." at bounding box center [98, 382] width 134 height 8
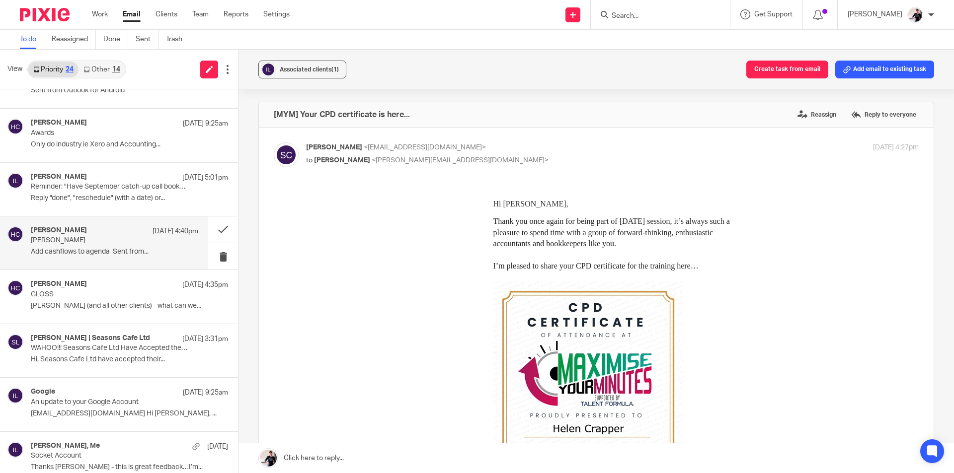
scroll to position [854, 0]
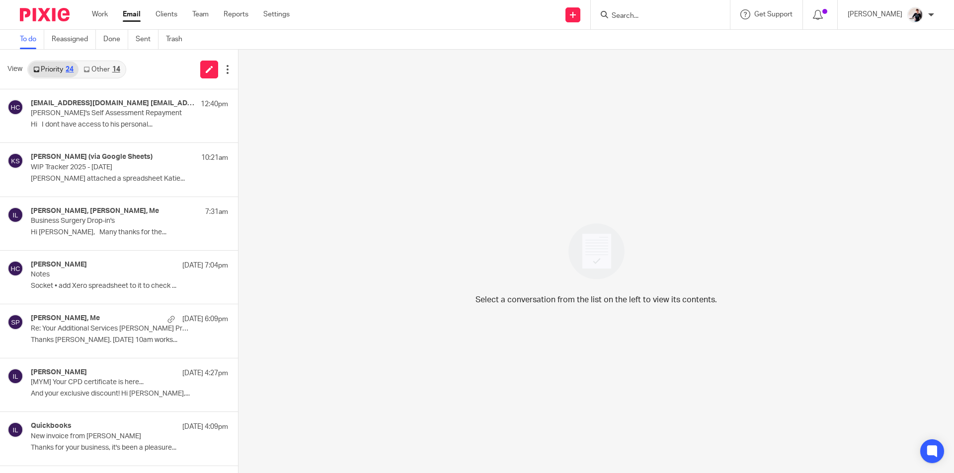
click at [690, 16] on input "Search" at bounding box center [654, 16] width 89 height 9
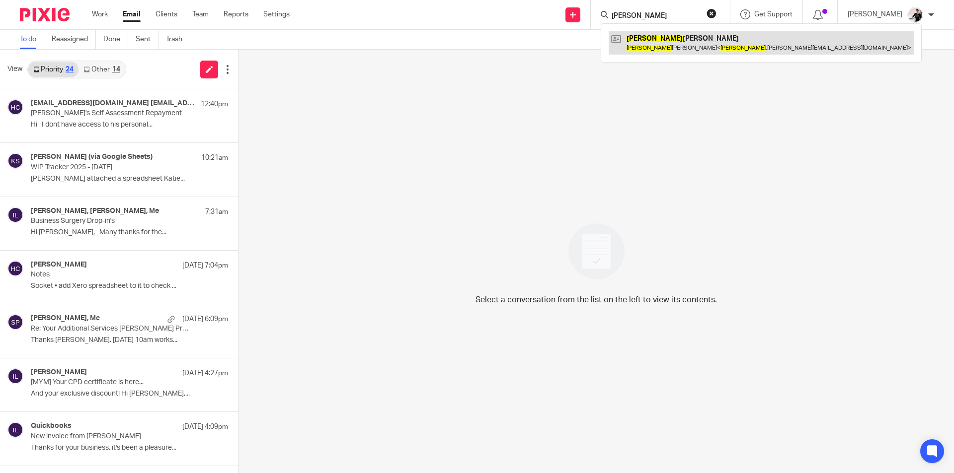
type input "[PERSON_NAME]"
click at [682, 42] on link at bounding box center [760, 42] width 305 height 23
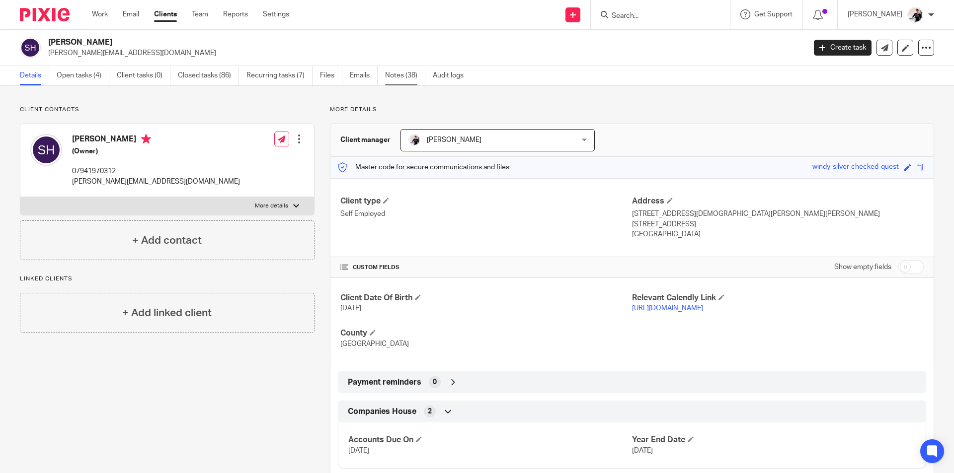
click at [401, 75] on link "Notes (38)" at bounding box center [405, 75] width 40 height 19
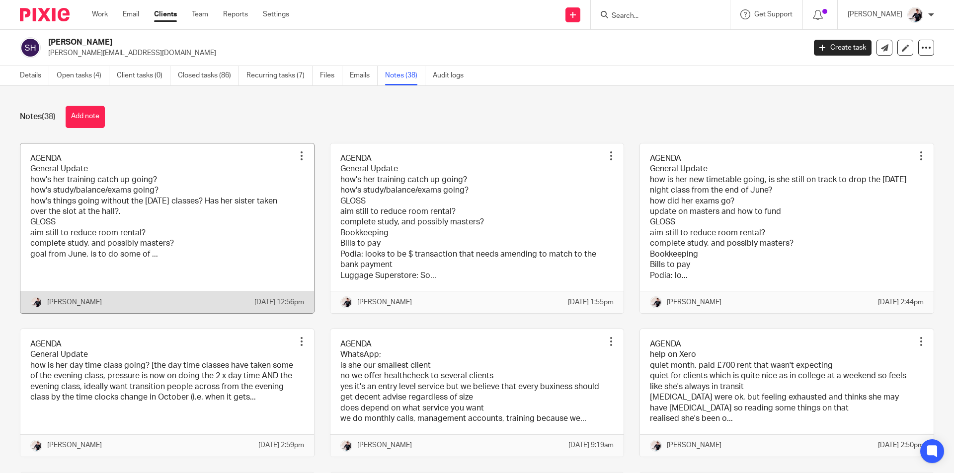
click at [248, 197] on link at bounding box center [167, 229] width 294 height 170
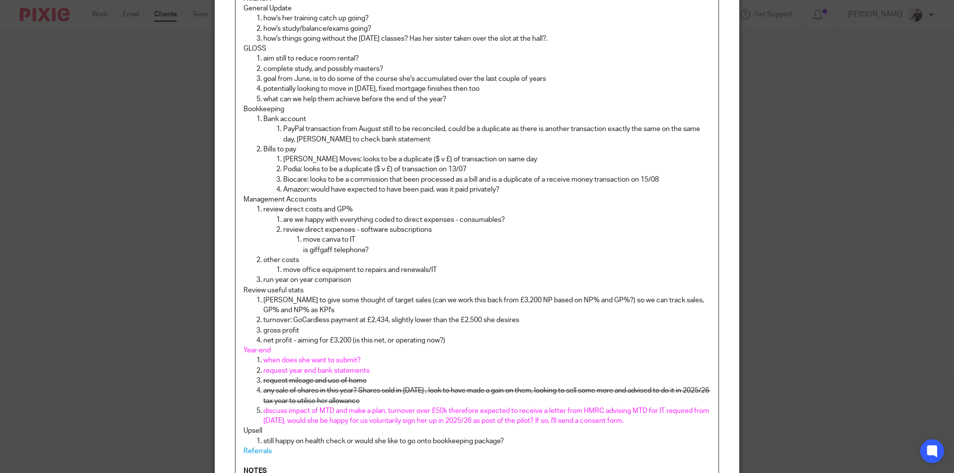
scroll to position [248, 0]
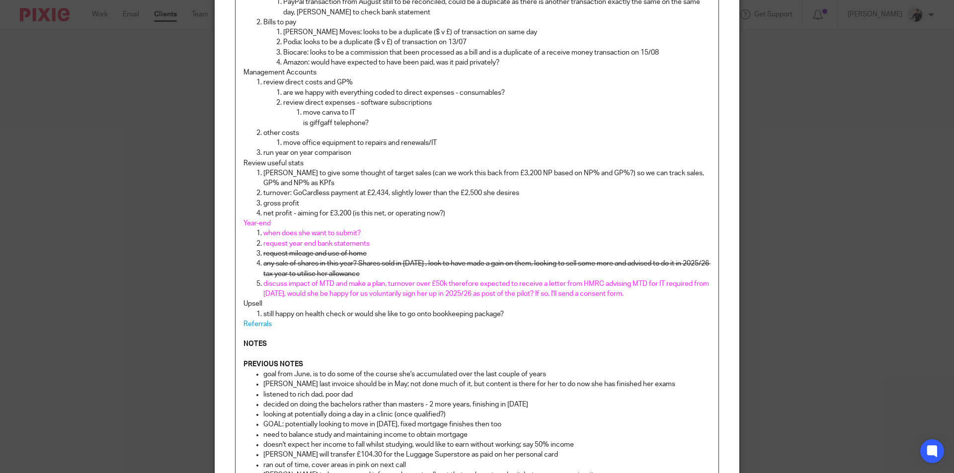
click at [279, 344] on p "NOTES" at bounding box center [476, 344] width 467 height 10
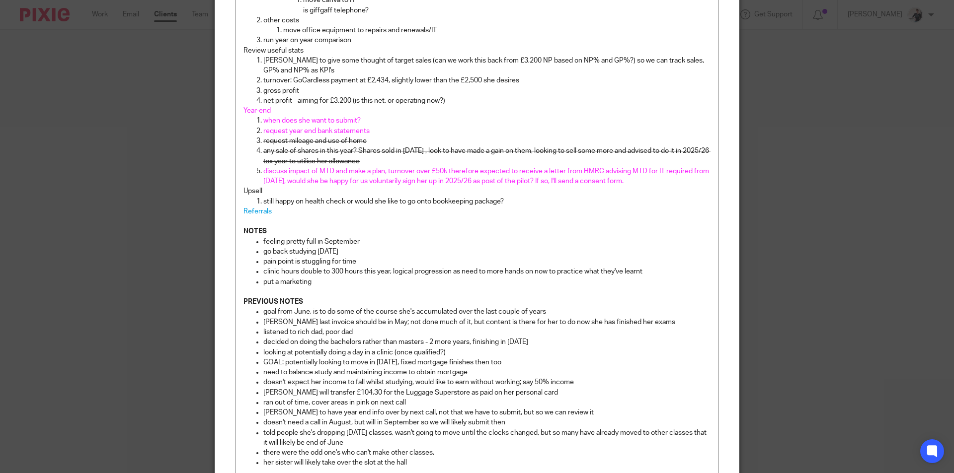
scroll to position [502, 0]
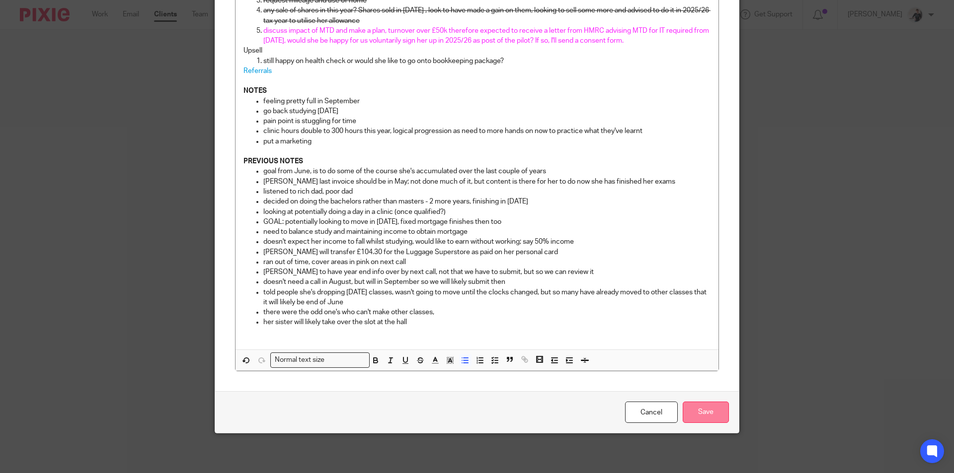
click at [704, 411] on input "Save" at bounding box center [705, 412] width 46 height 21
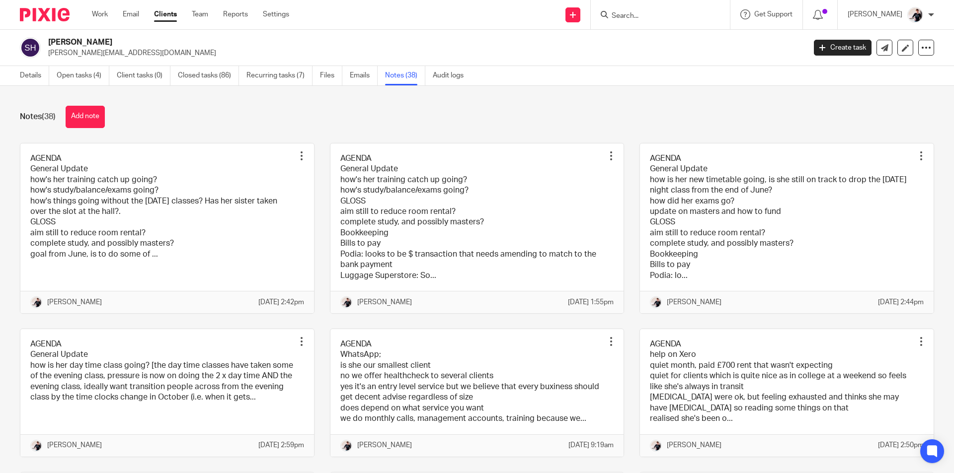
click at [907, 8] on div "[PERSON_NAME]" at bounding box center [890, 15] width 86 height 16
click at [894, 73] on li "Logout" at bounding box center [896, 69] width 66 height 14
